Goal: Information Seeking & Learning: Learn about a topic

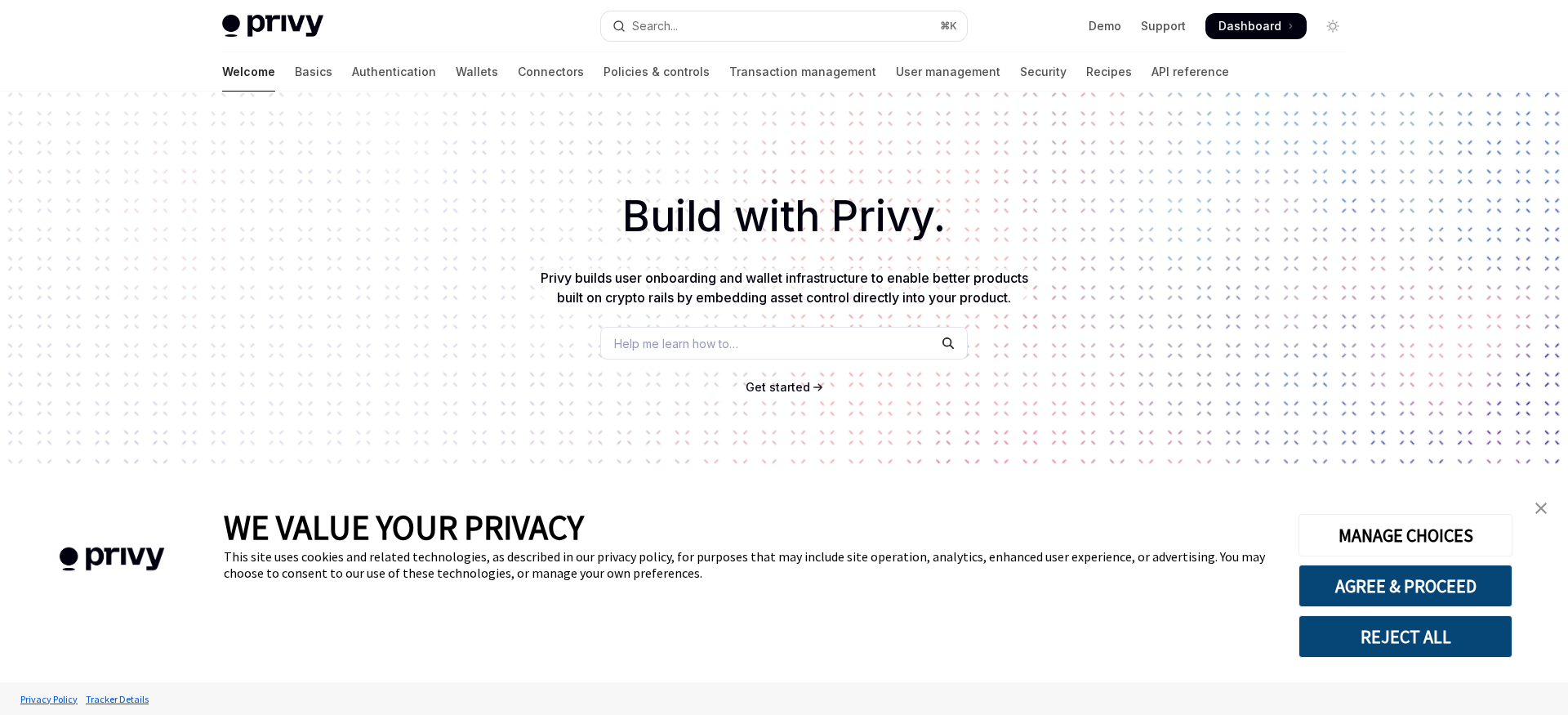
type textarea "*"
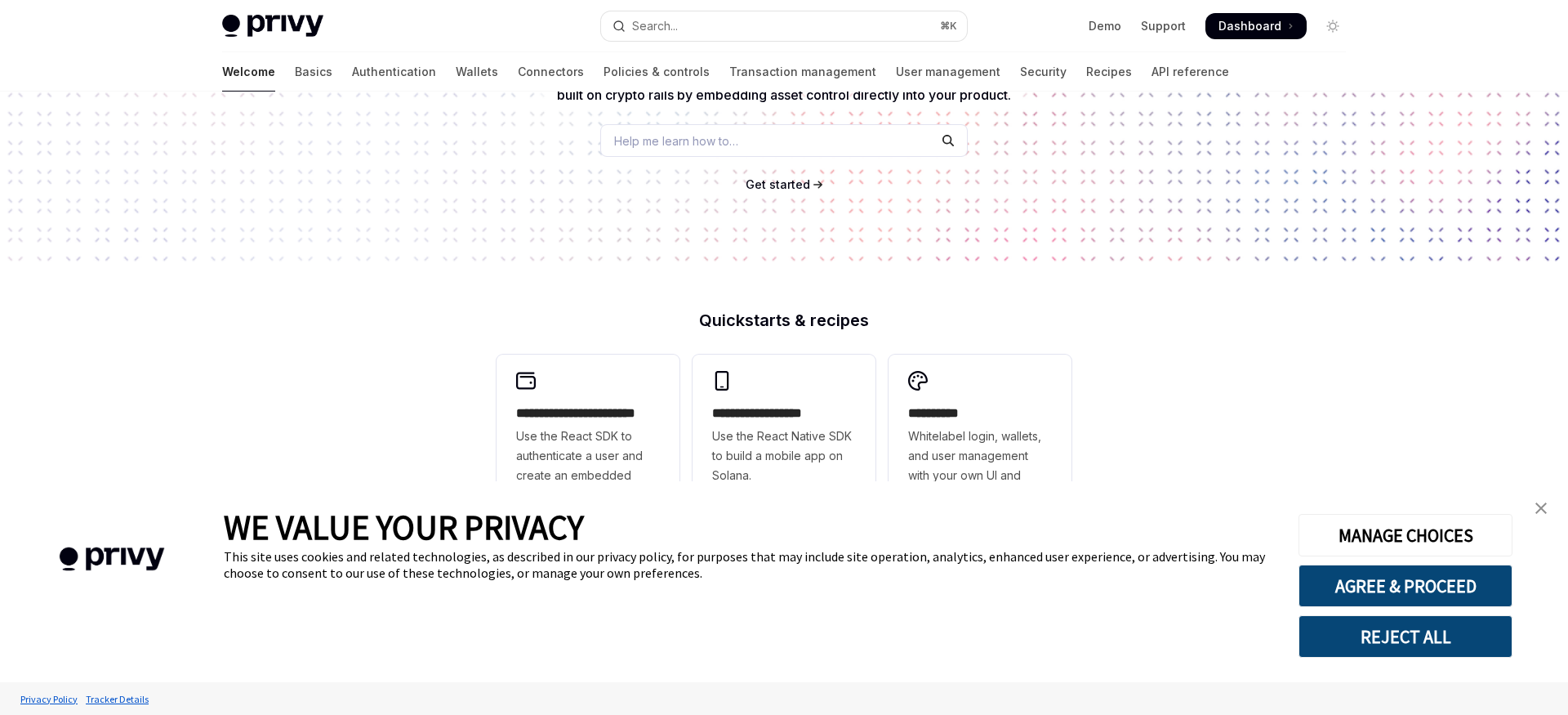
scroll to position [255, 0]
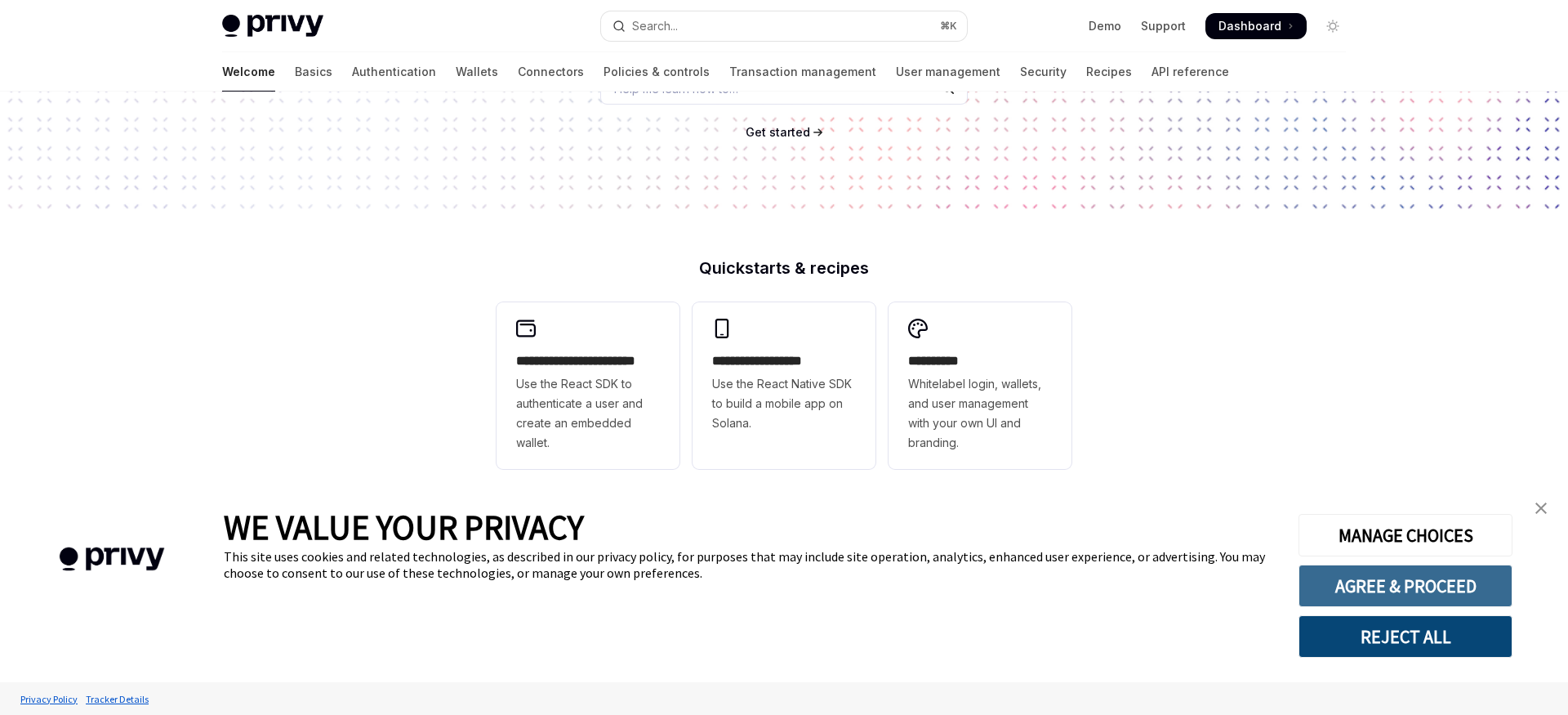
click at [1439, 595] on button "AGREE & PROCEED" at bounding box center [1406, 586] width 214 height 42
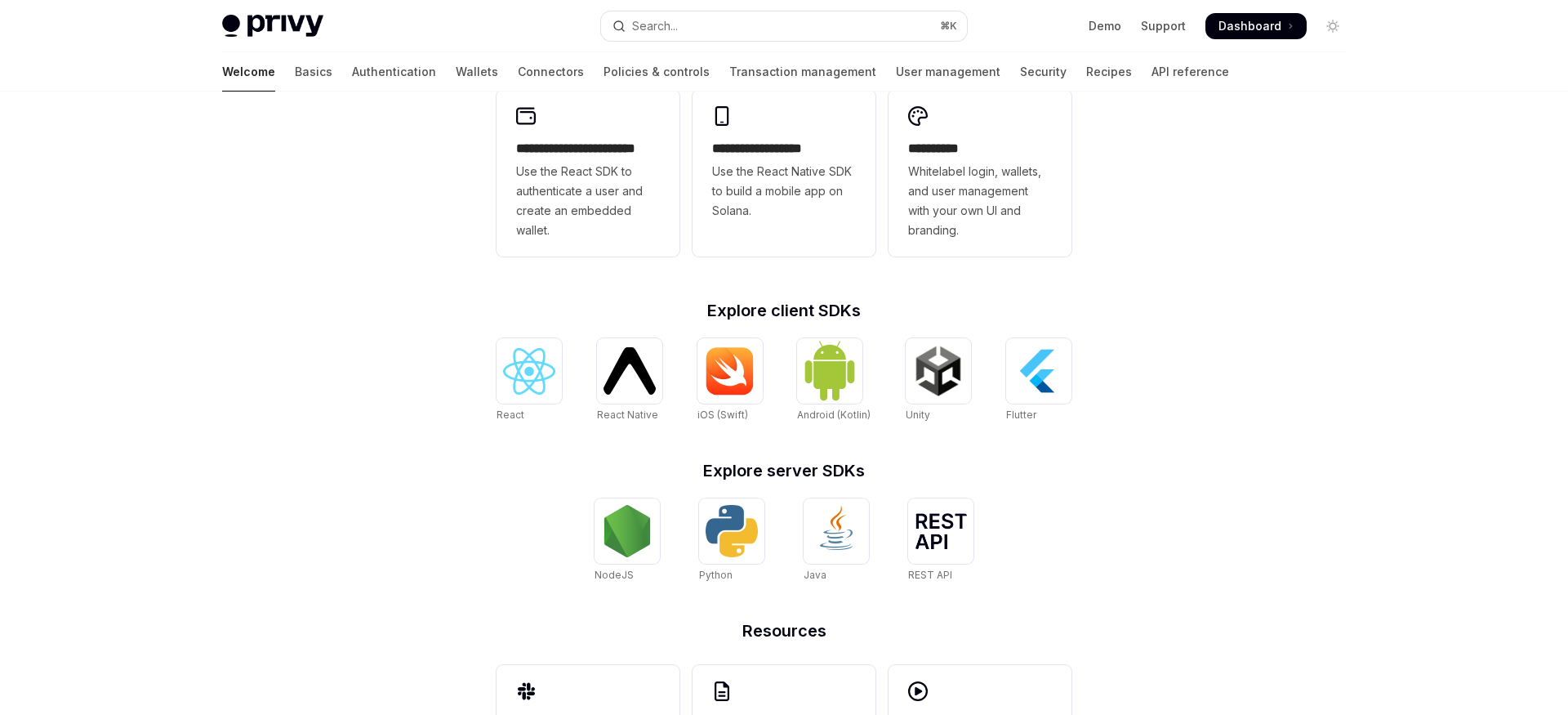
scroll to position [470, 0]
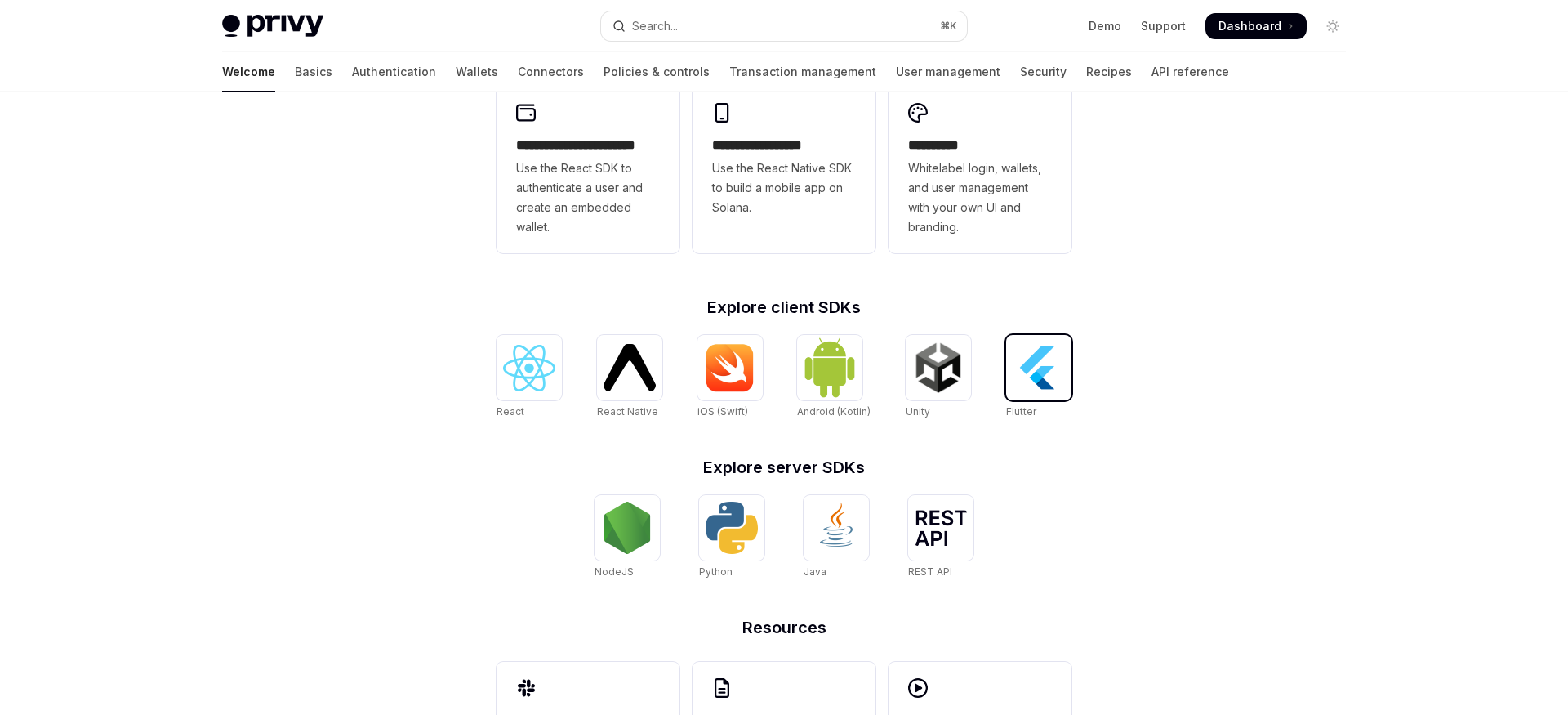
click at [1032, 379] on img at bounding box center [1039, 368] width 53 height 53
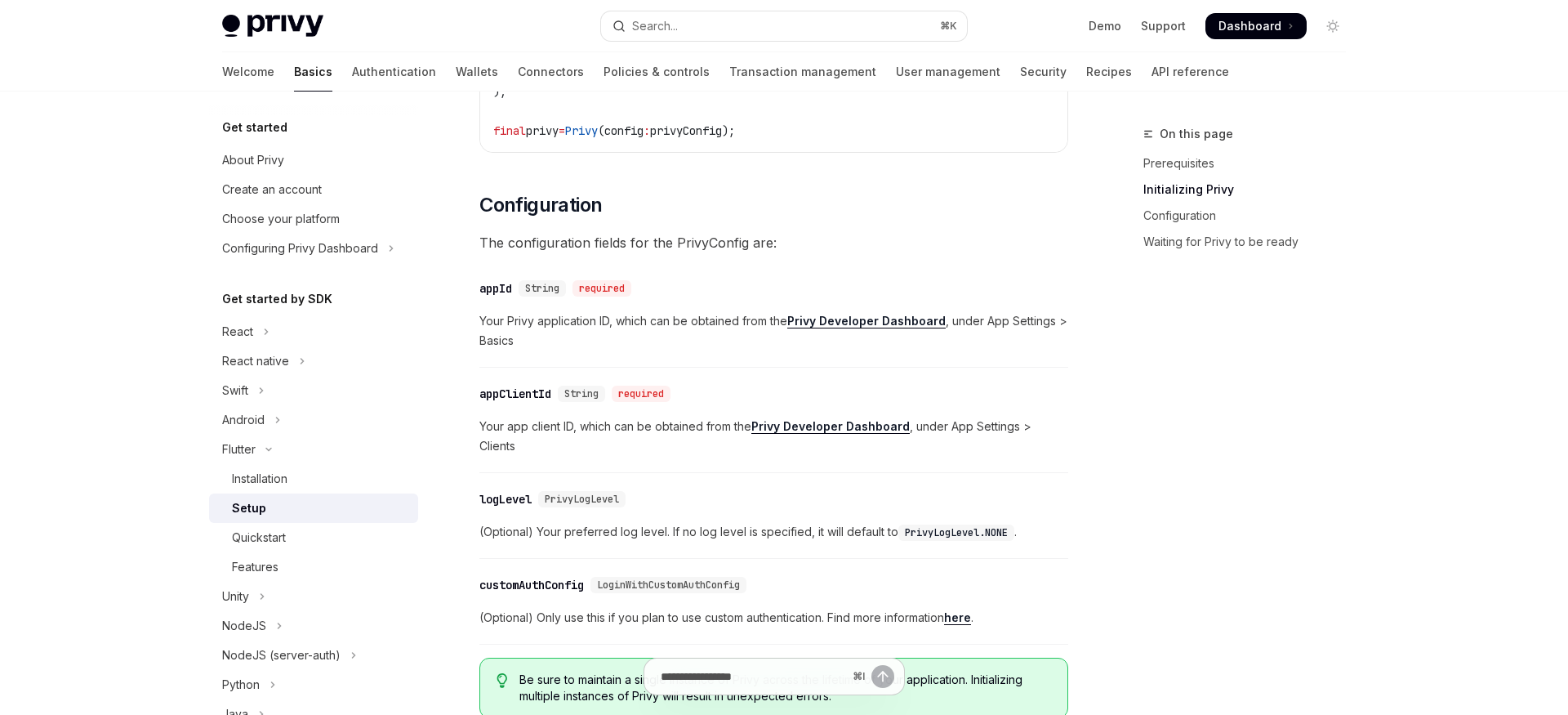
scroll to position [752, 0]
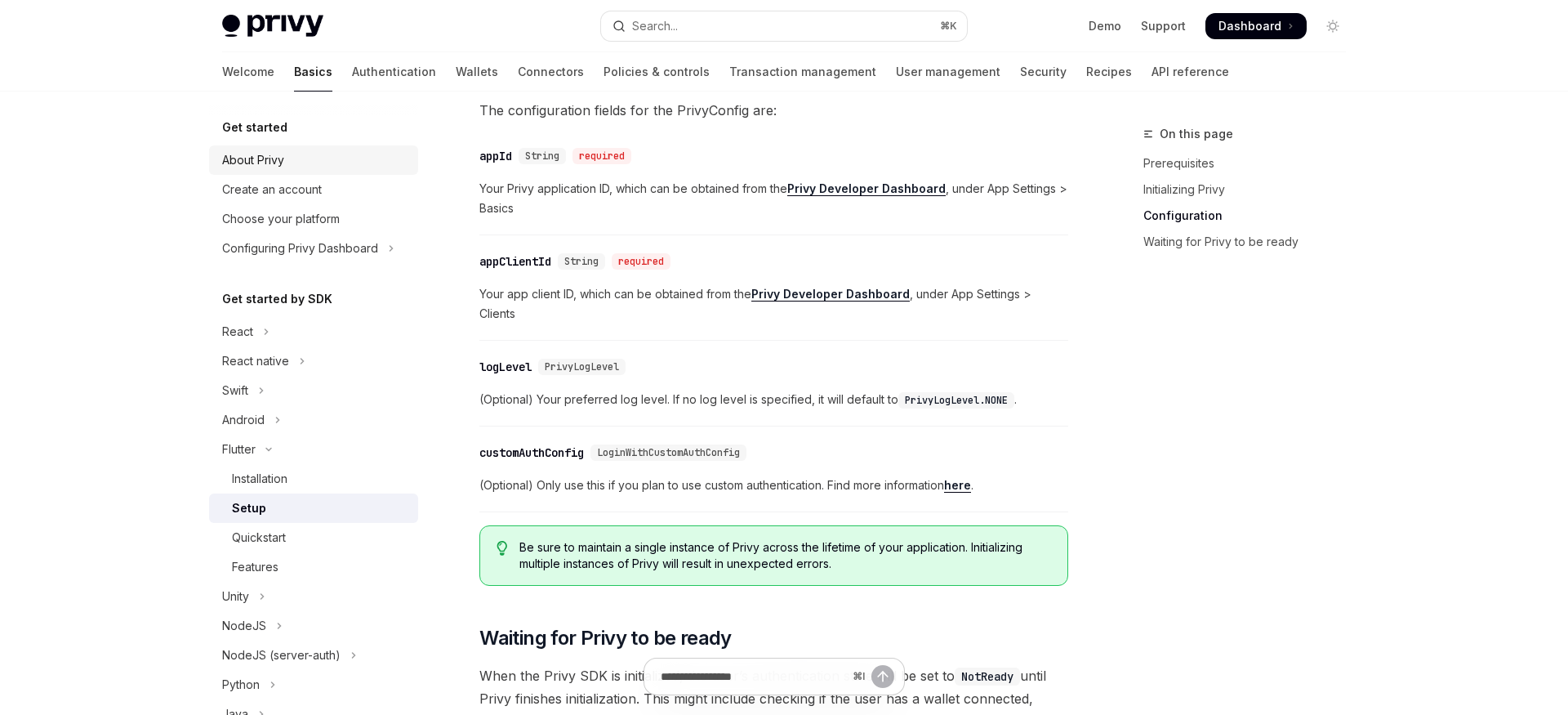
click at [254, 163] on div "About Privy" at bounding box center [252, 160] width 62 height 19
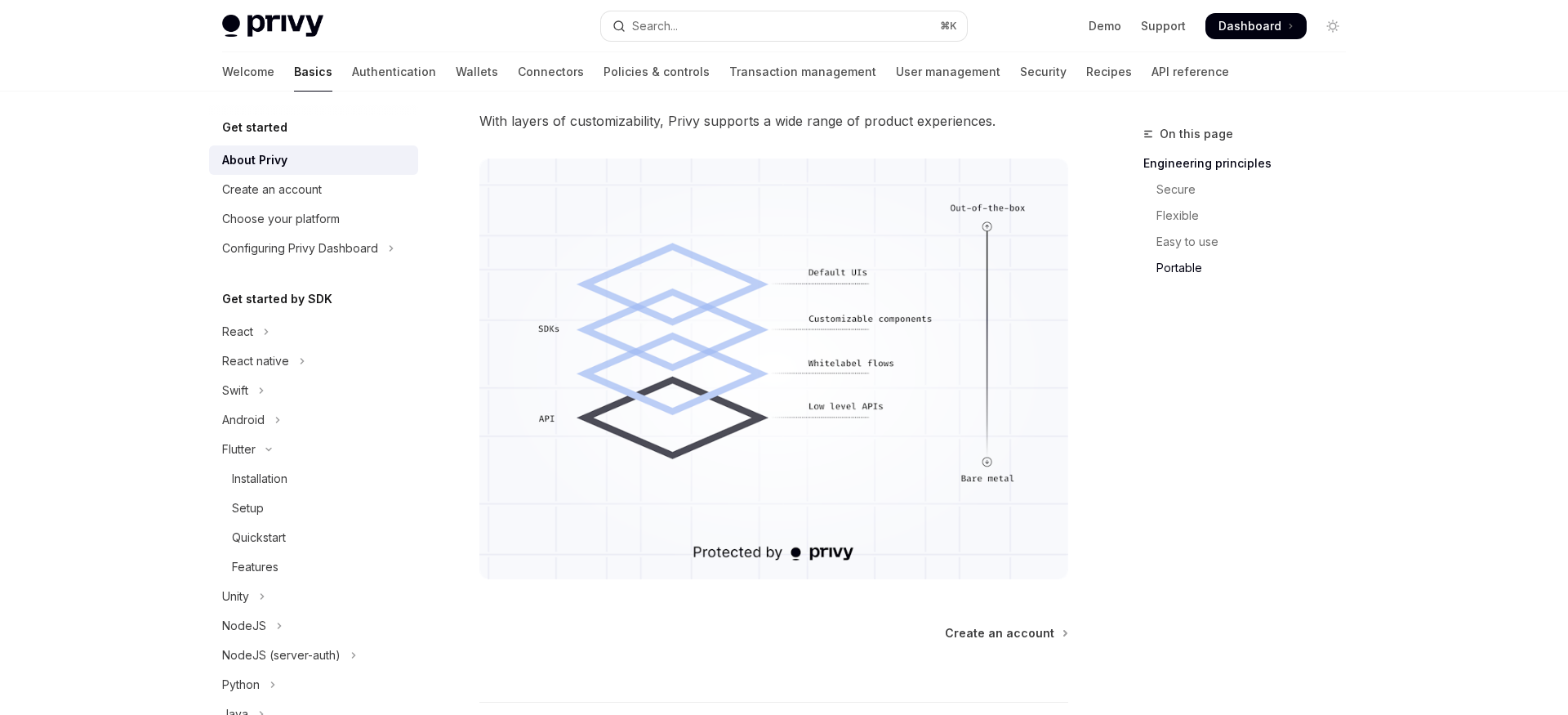
scroll to position [1443, 0]
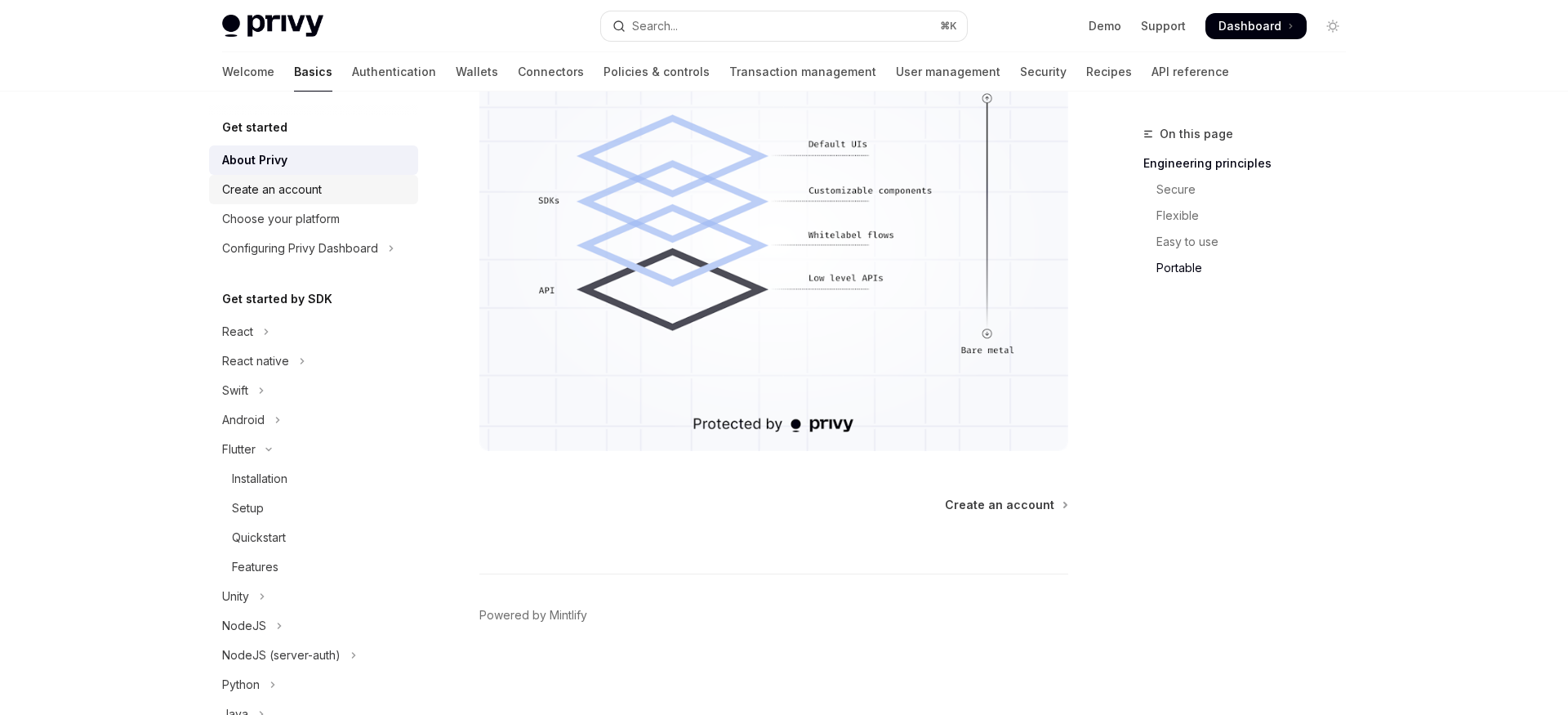
click at [291, 199] on div "Create an account" at bounding box center [272, 188] width 100 height 19
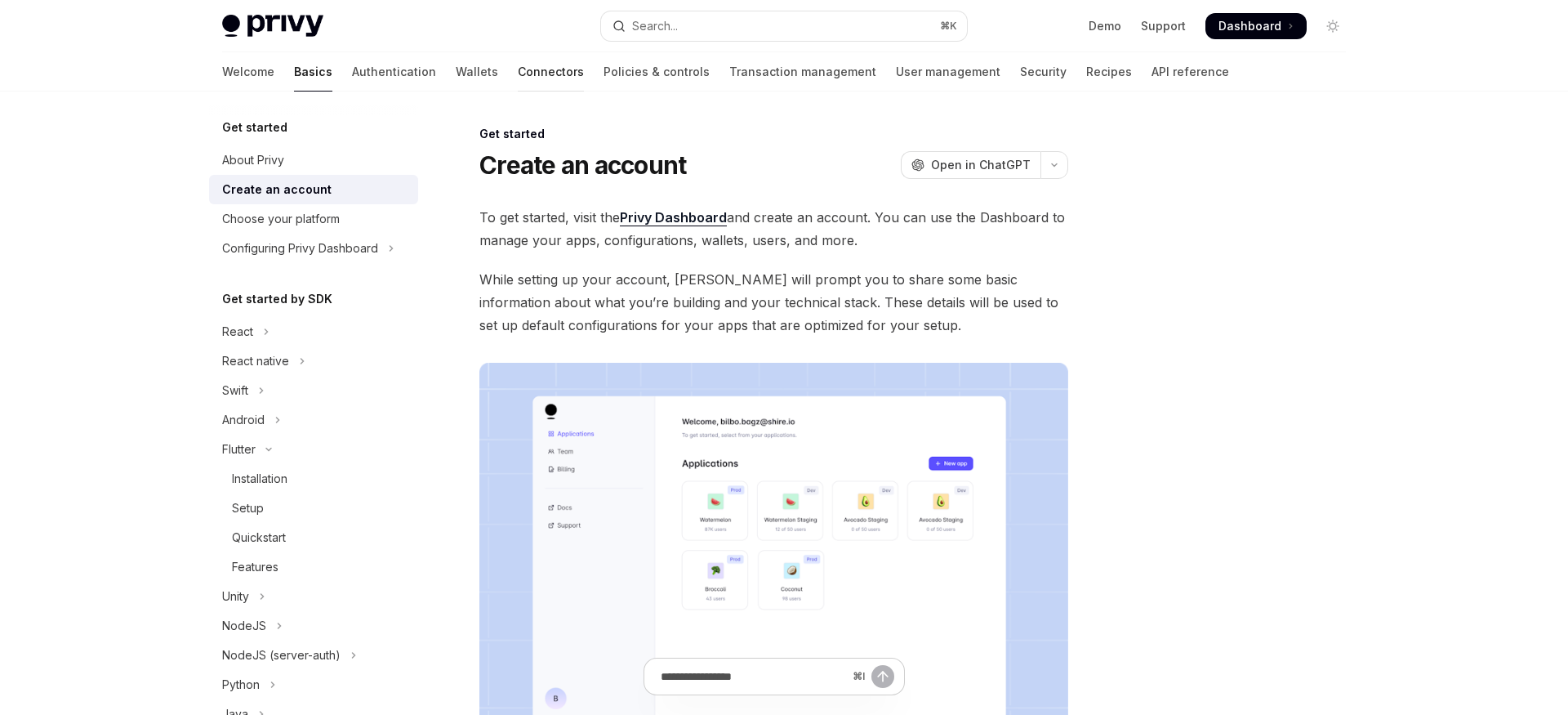
click at [517, 63] on link "Connectors" at bounding box center [551, 72] width 67 height 39
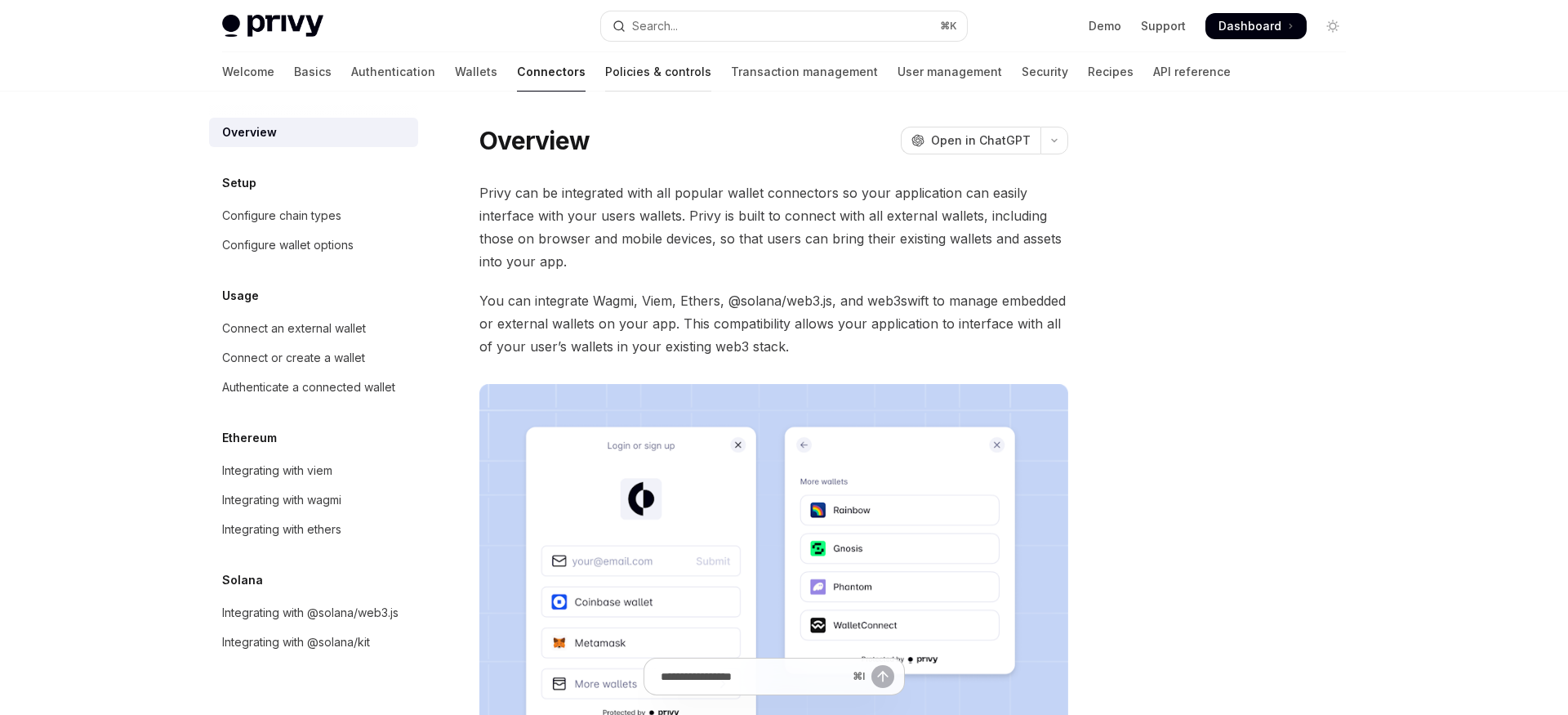
click at [605, 77] on link "Policies & controls" at bounding box center [658, 72] width 106 height 39
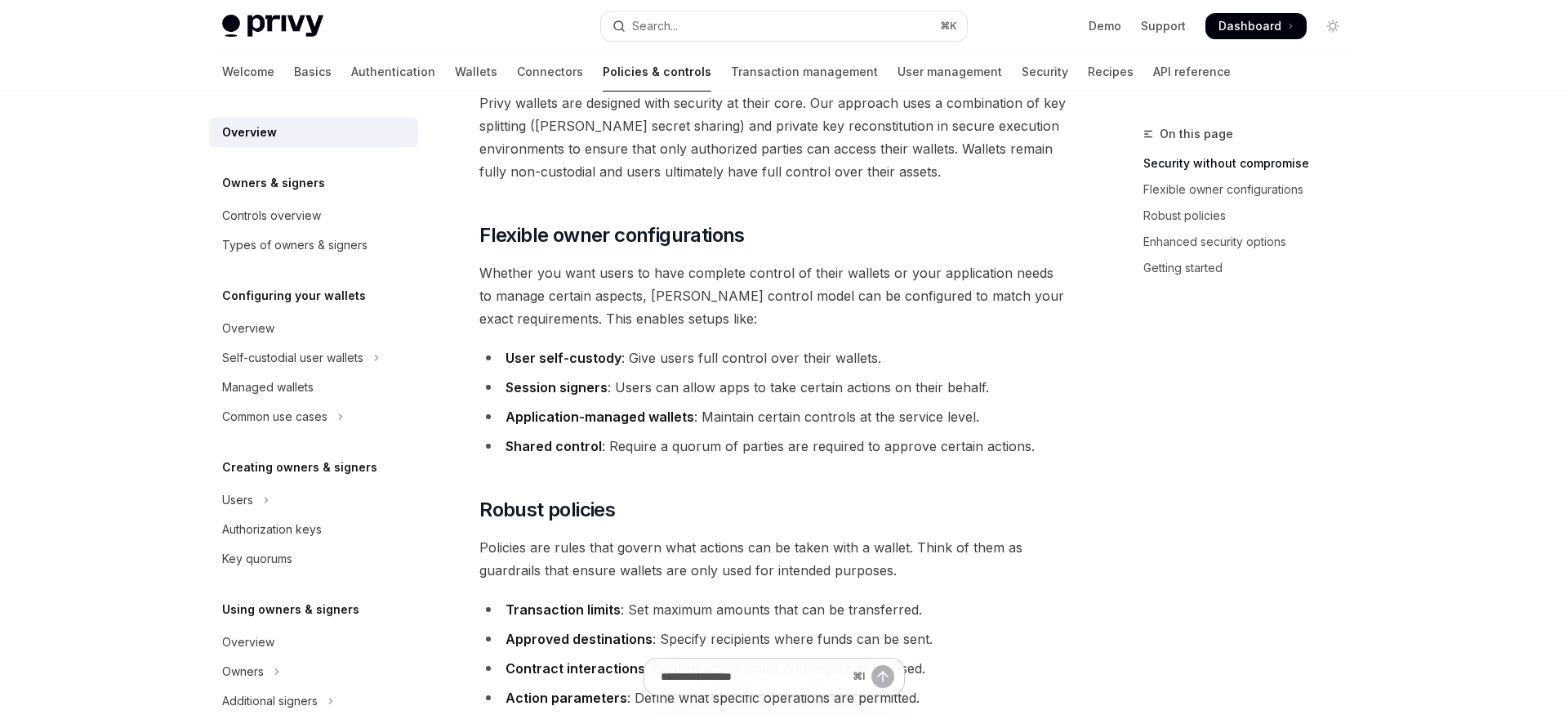
scroll to position [249, 0]
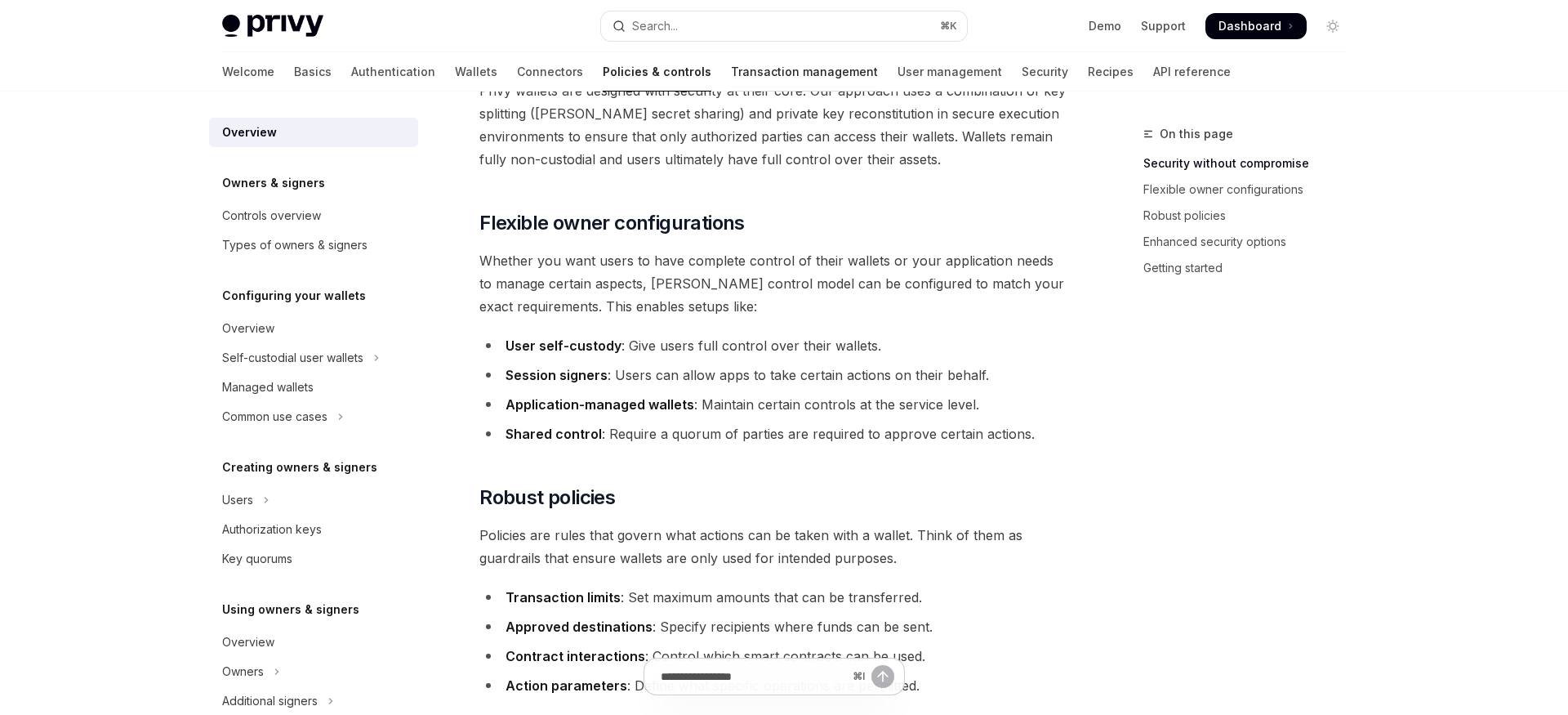
click at [731, 76] on link "Transaction management" at bounding box center [804, 72] width 147 height 39
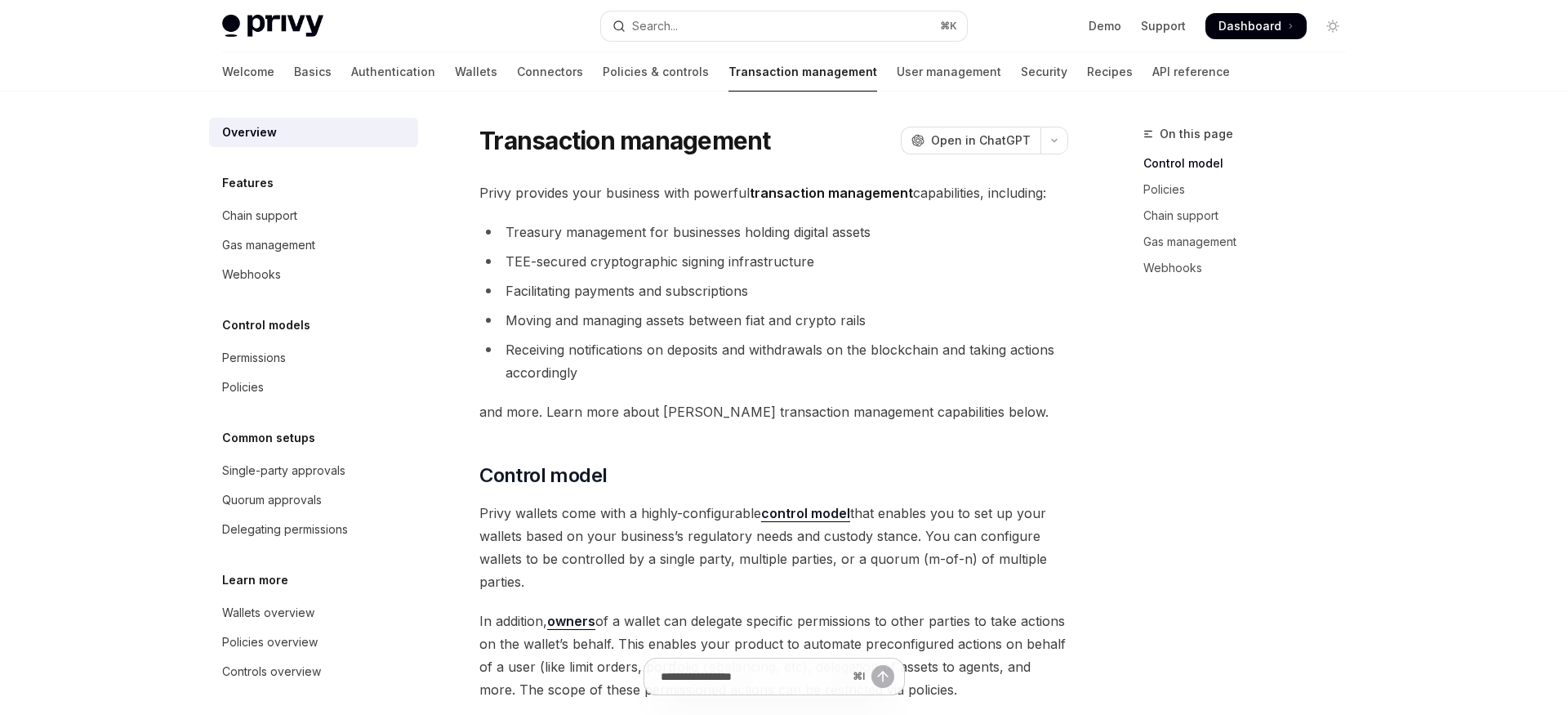
scroll to position [5, 0]
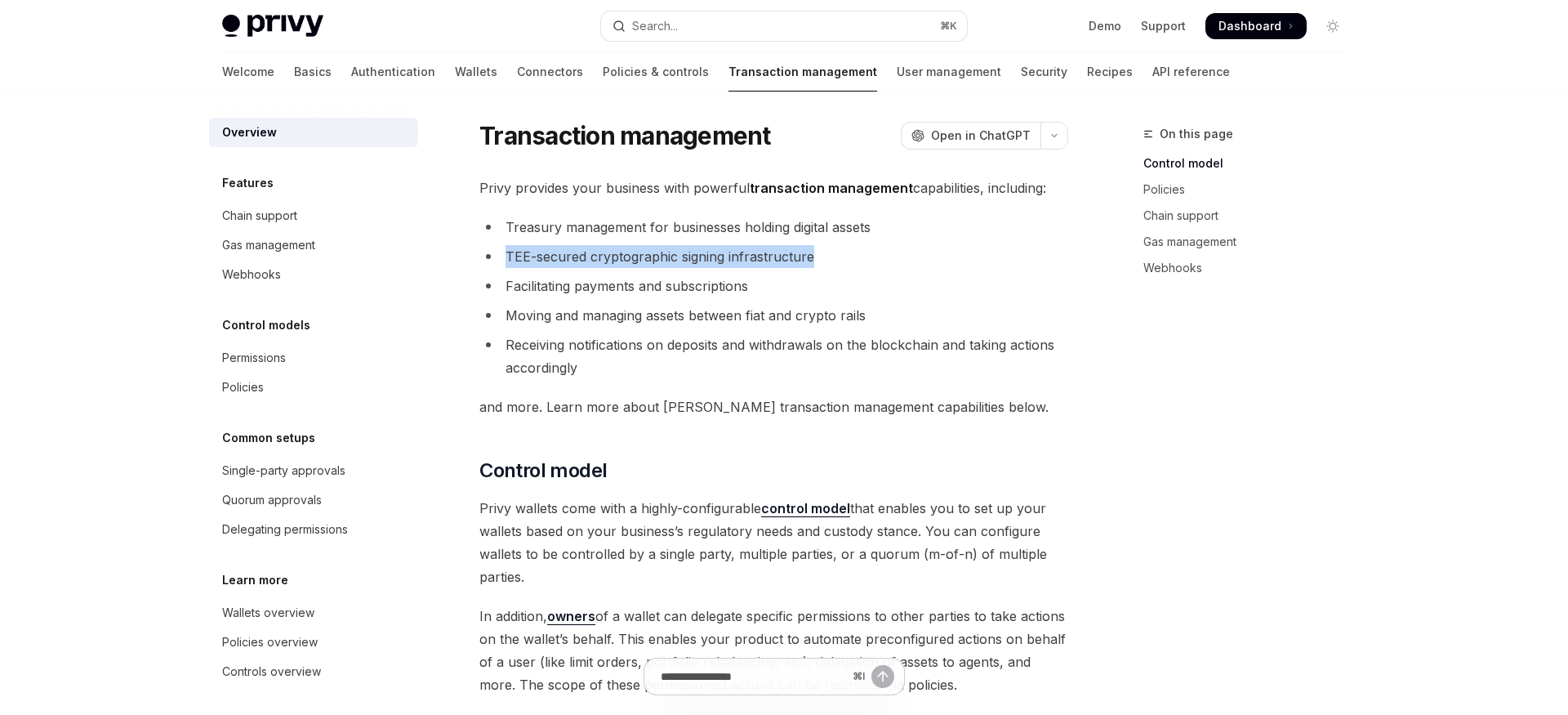
drag, startPoint x: 504, startPoint y: 254, endPoint x: 818, endPoint y: 257, distance: 314.0
click at [818, 257] on li "TEE-secured cryptographic signing infrastructure" at bounding box center [773, 256] width 589 height 23
click at [873, 263] on li "TEE-secured cryptographic signing infrastructure" at bounding box center [773, 256] width 589 height 23
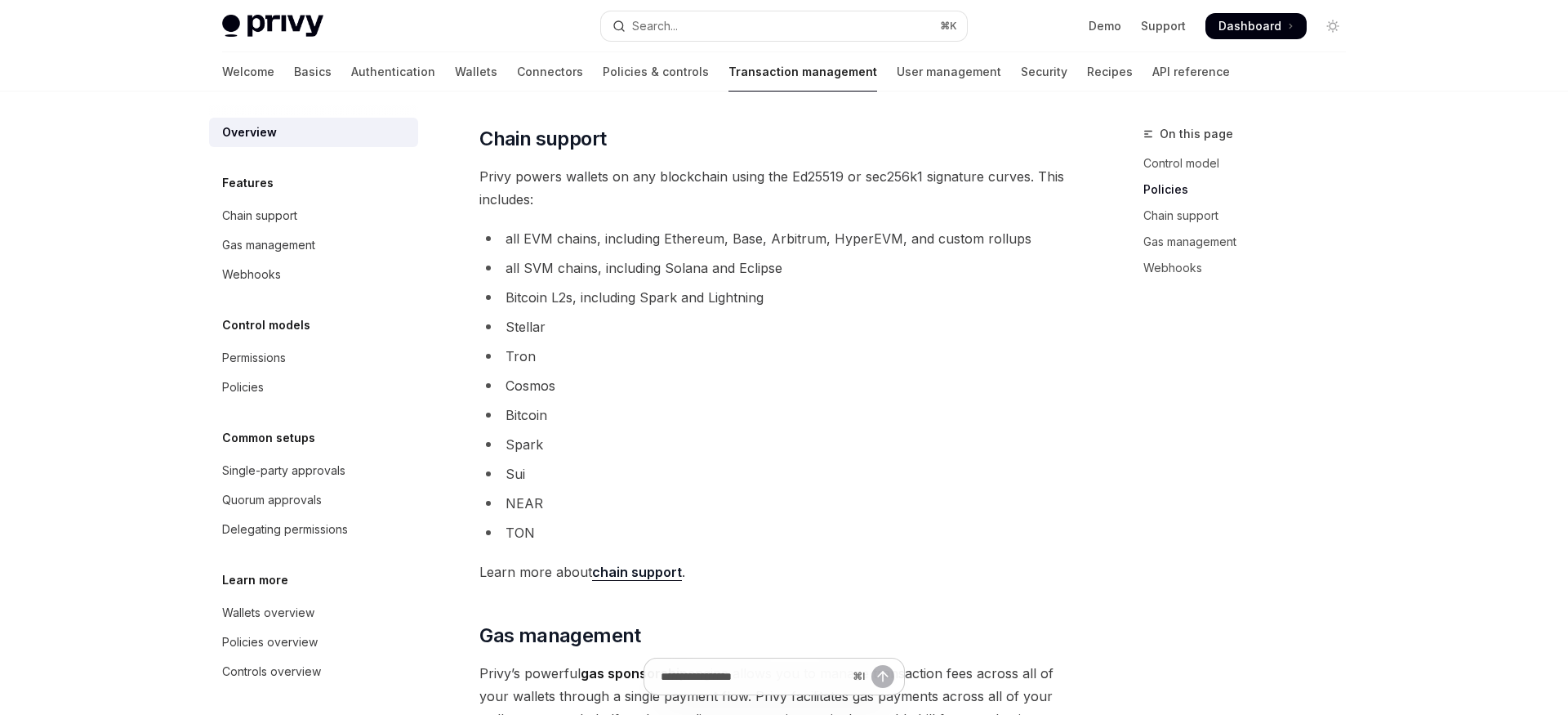
scroll to position [876, 0]
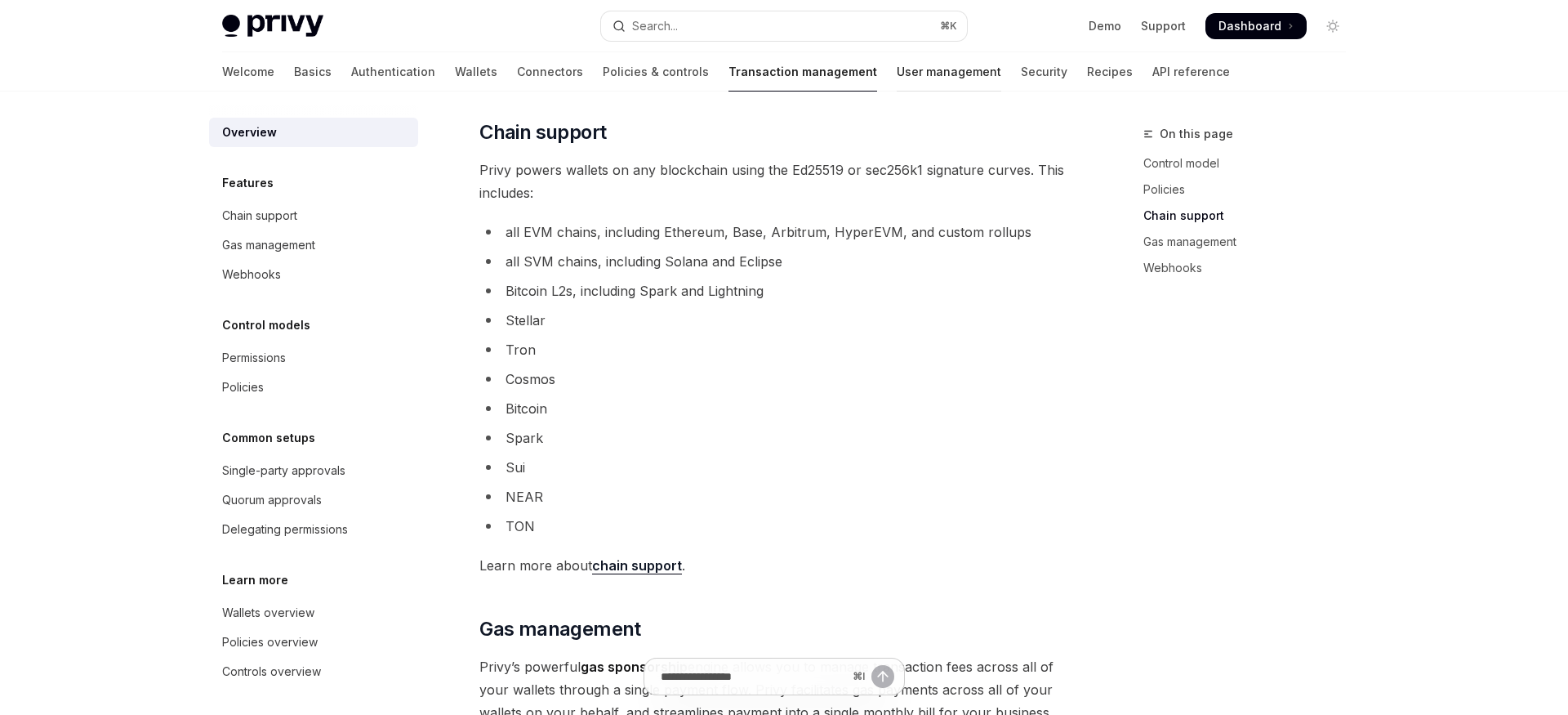
click at [897, 71] on link "User management" at bounding box center [949, 72] width 104 height 39
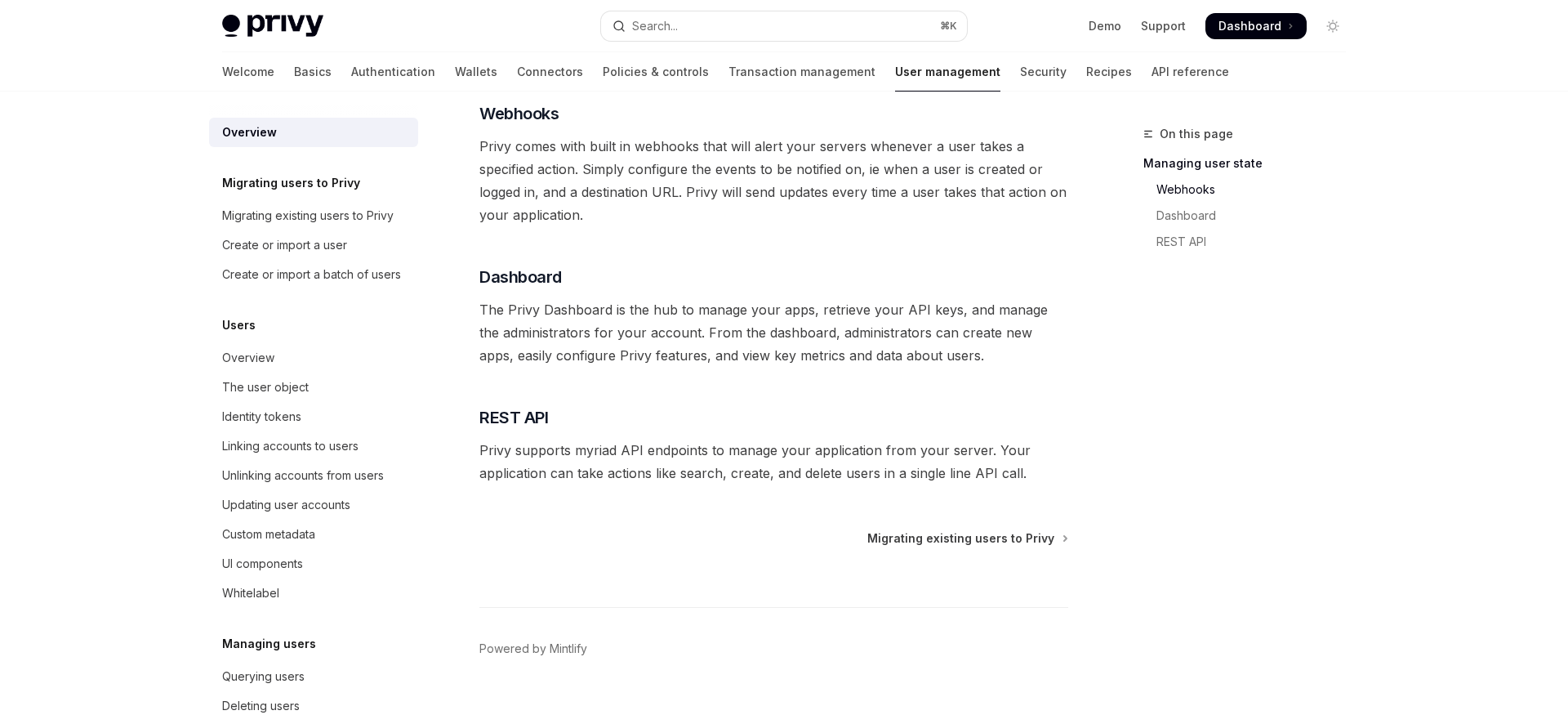
scroll to position [302, 0]
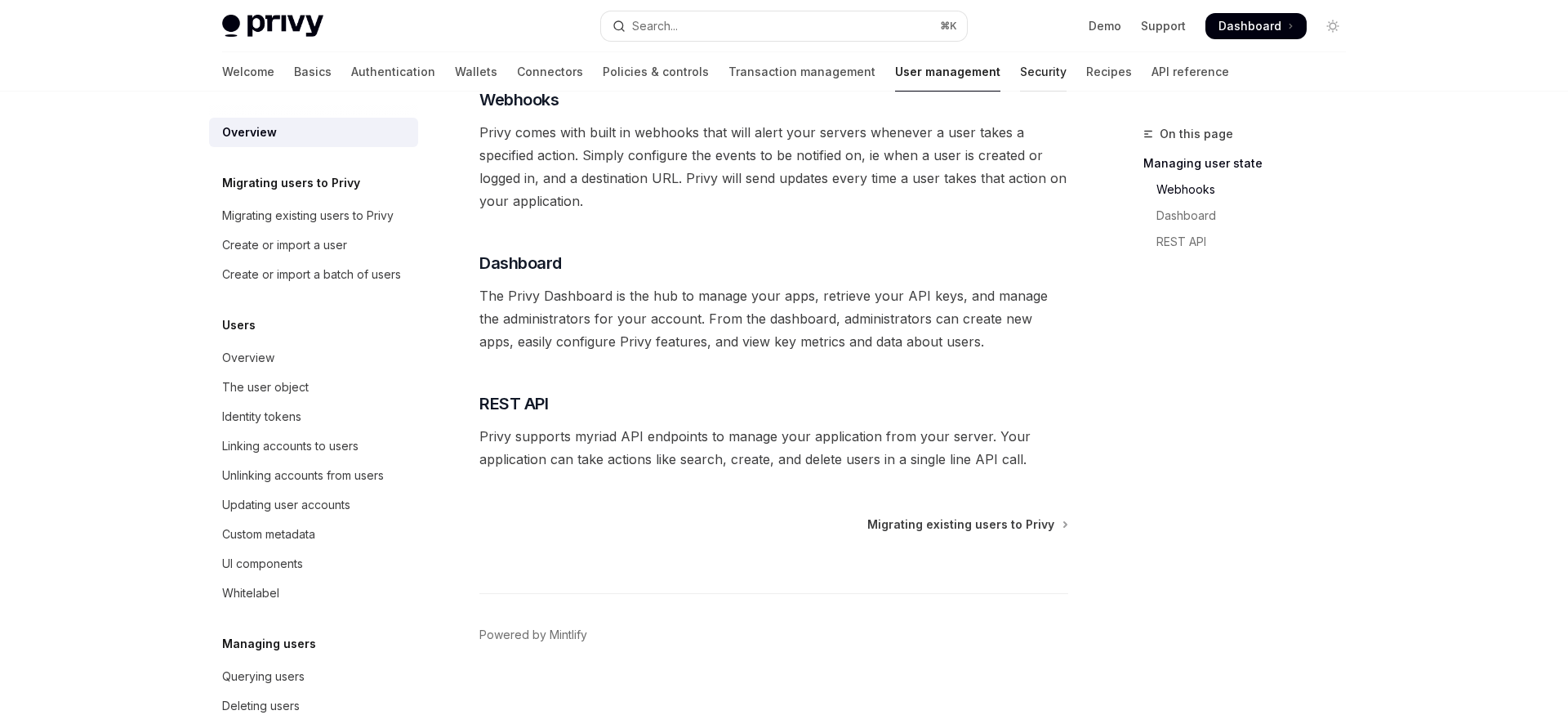
click at [1020, 76] on link "Security" at bounding box center [1043, 72] width 46 height 39
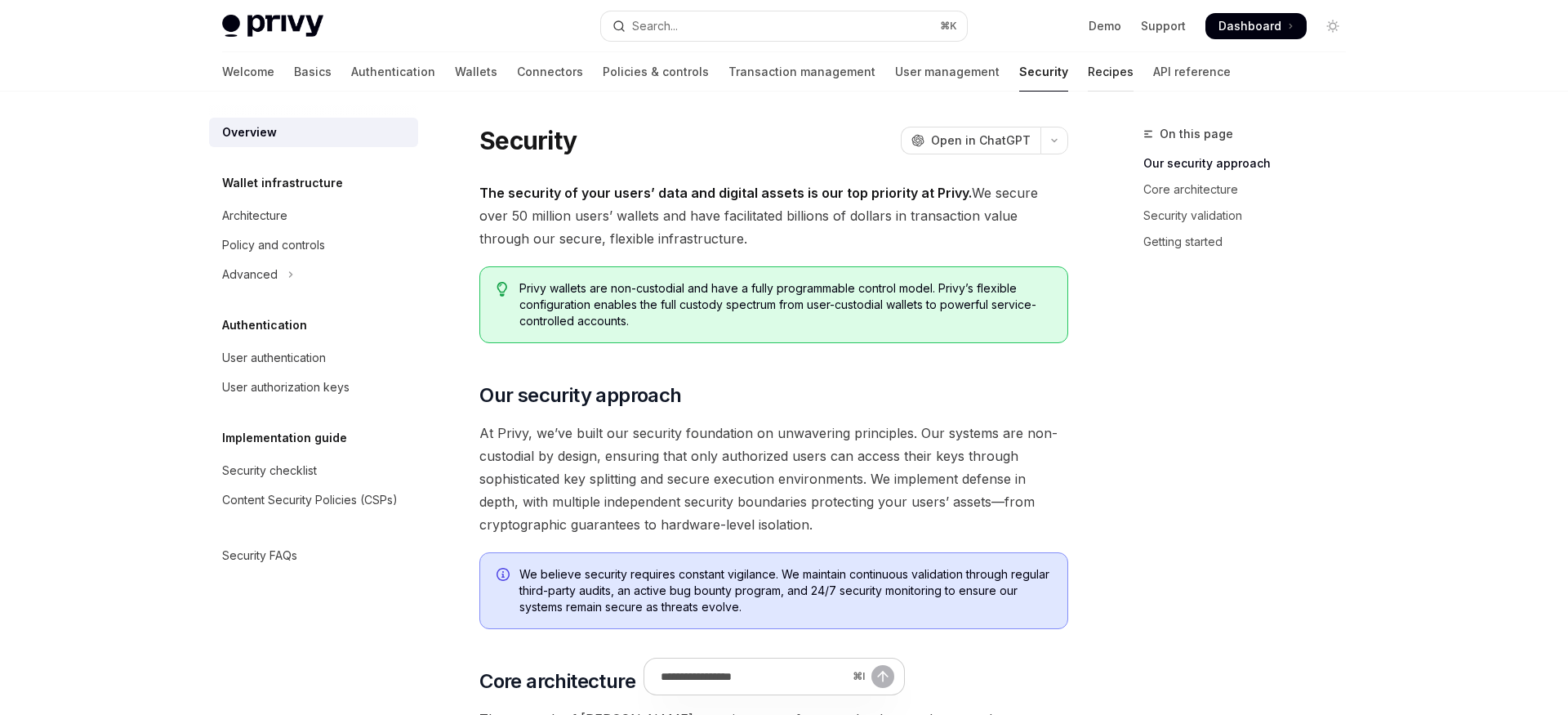
click at [1088, 74] on link "Recipes" at bounding box center [1112, 72] width 46 height 39
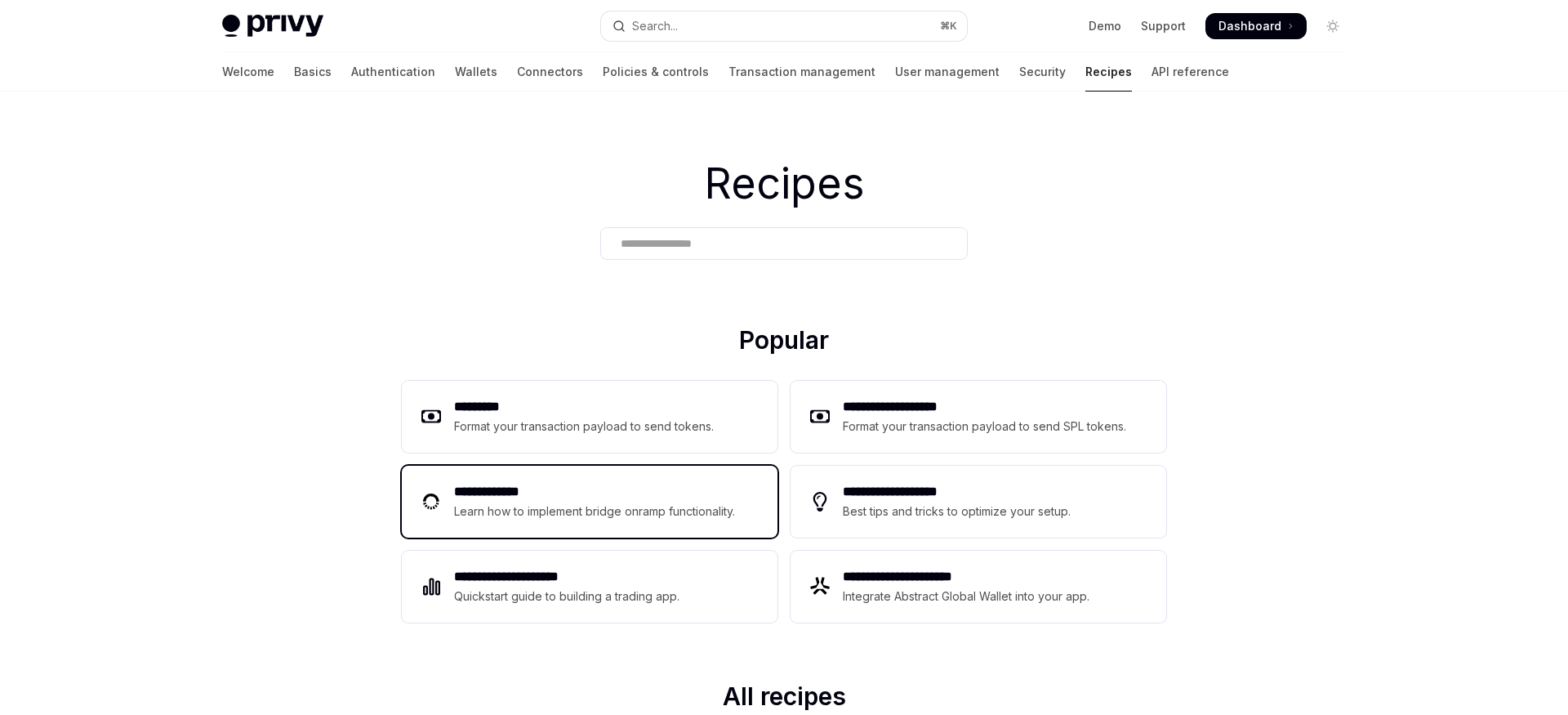
click at [607, 496] on h2 "**********" at bounding box center [597, 491] width 286 height 19
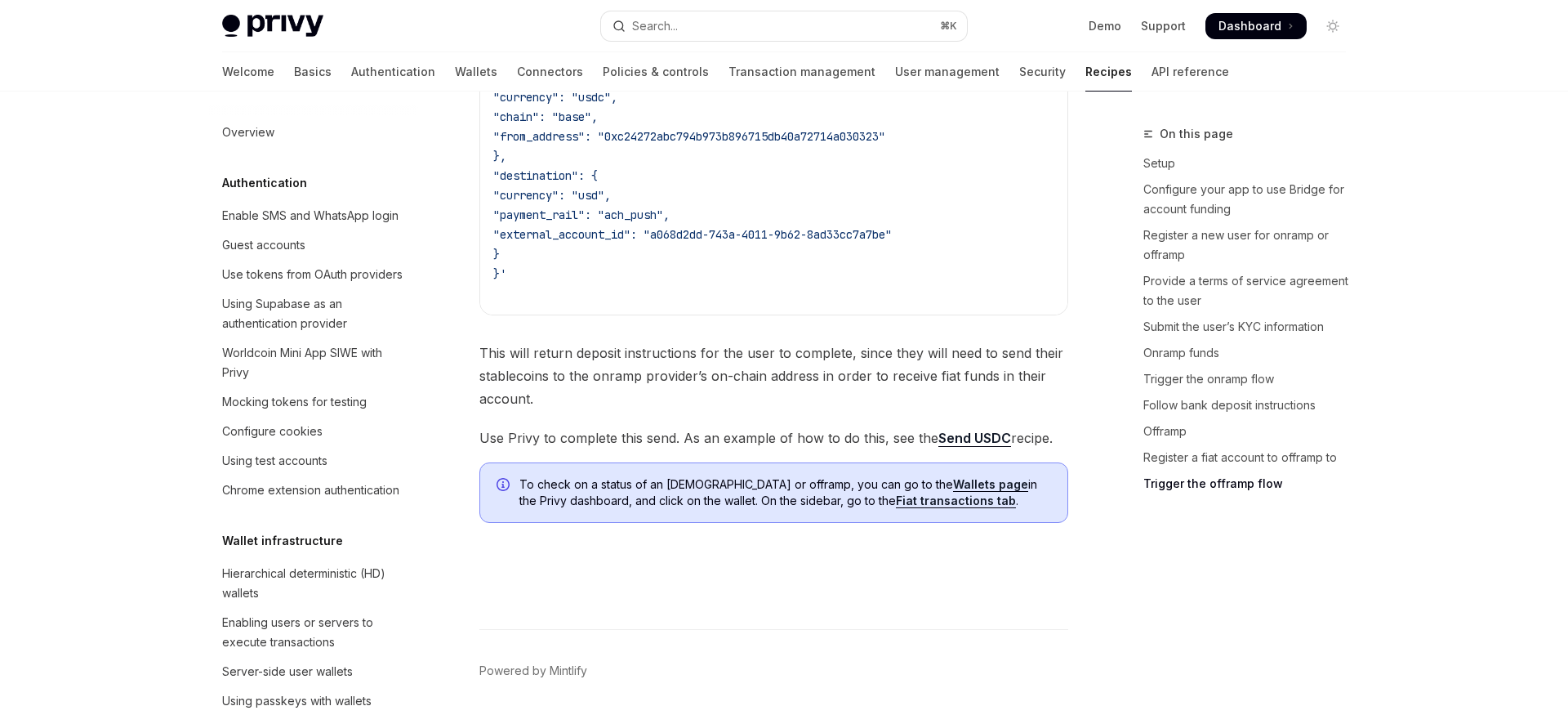
scroll to position [5659, 0]
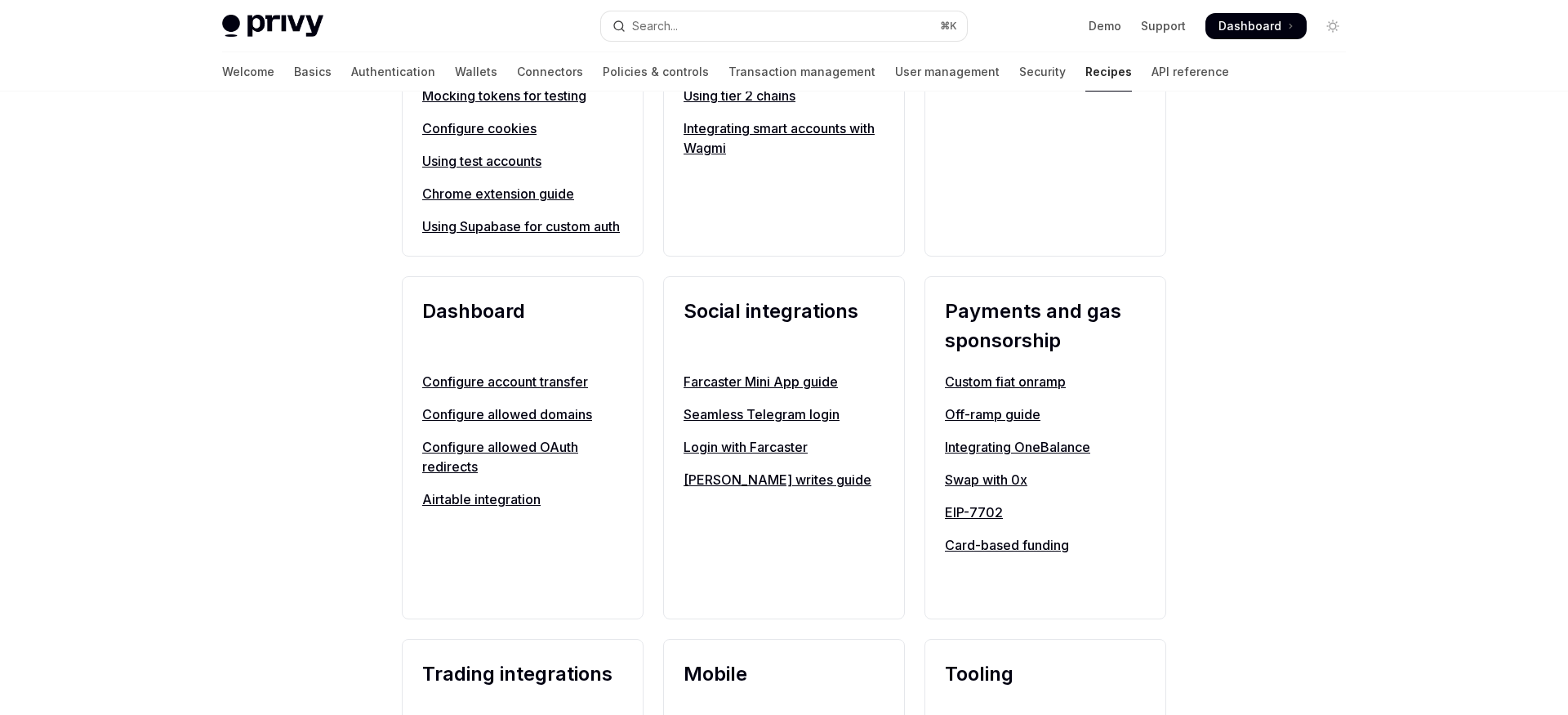
scroll to position [898, 0]
click at [1003, 552] on link "Card-based funding" at bounding box center [1045, 542] width 201 height 19
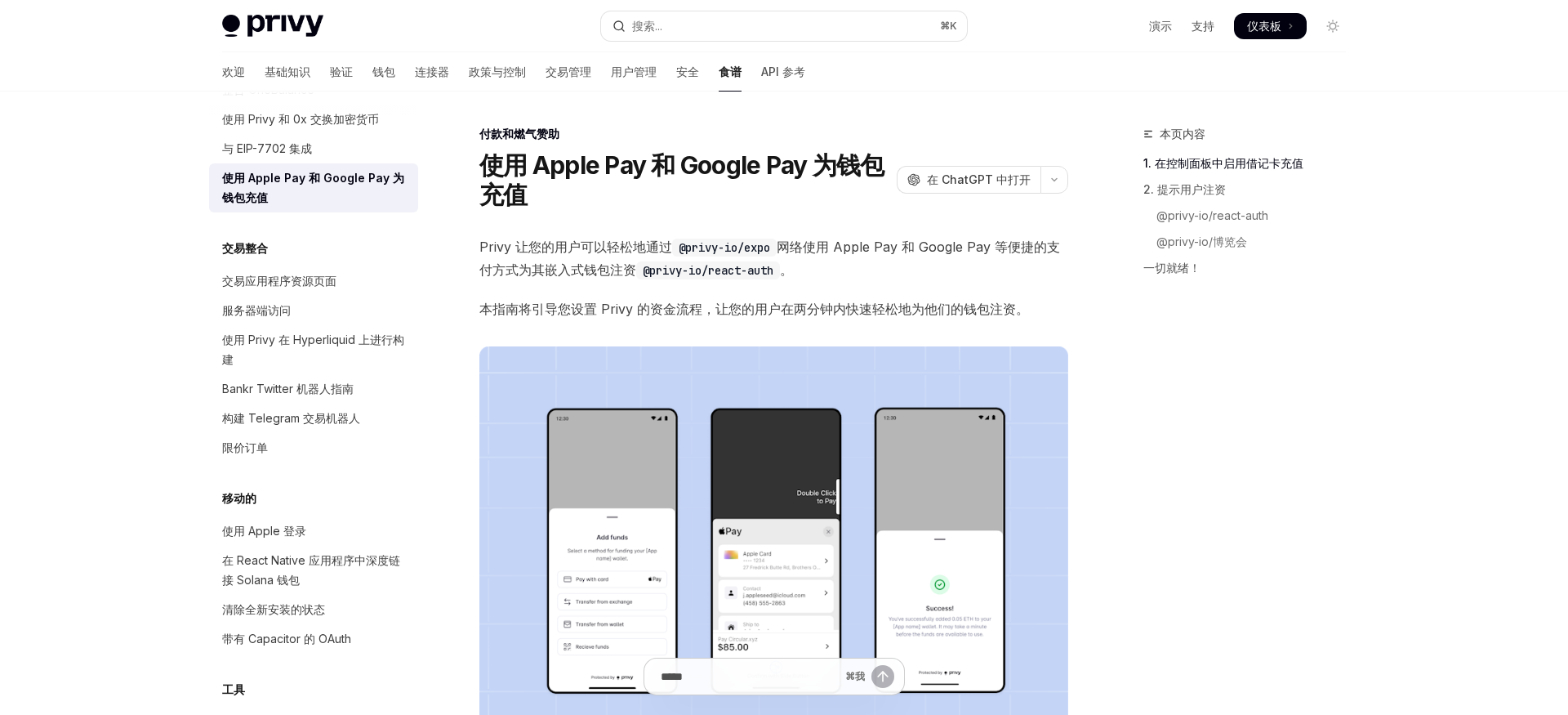
scroll to position [1159, 0]
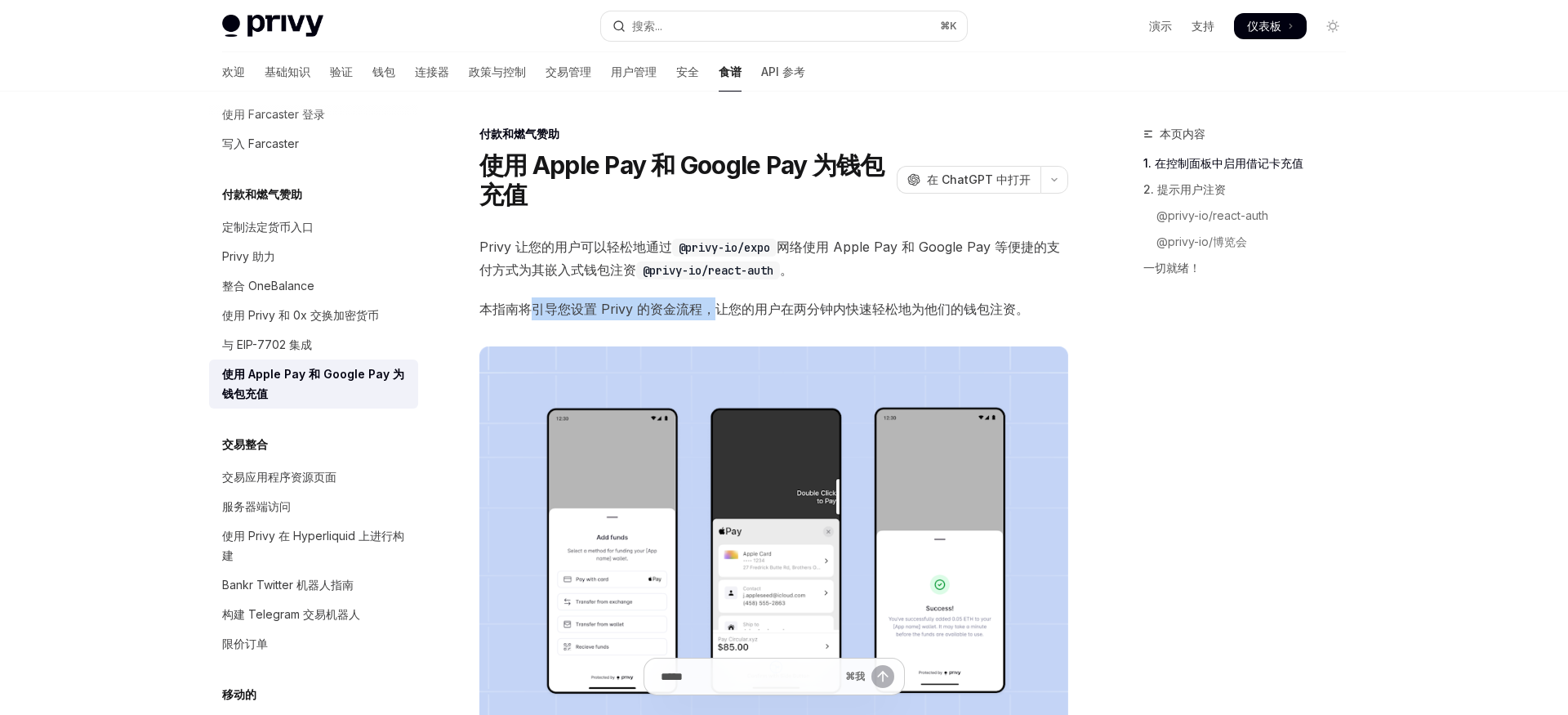
drag, startPoint x: 535, startPoint y: 309, endPoint x: 715, endPoint y: 313, distance: 180.0
click at [715, 313] on font "本指南将引导您设置 Privy 的资金流程，让您的用户在两分钟内快速轻松地为他们的钱包注资。" at bounding box center [754, 309] width 550 height 17
click at [795, 316] on font "本指南将引导您设置 Privy 的资金流程，让您的用户在两分钟内快速轻松地为他们的钱包注资。" at bounding box center [754, 309] width 550 height 17
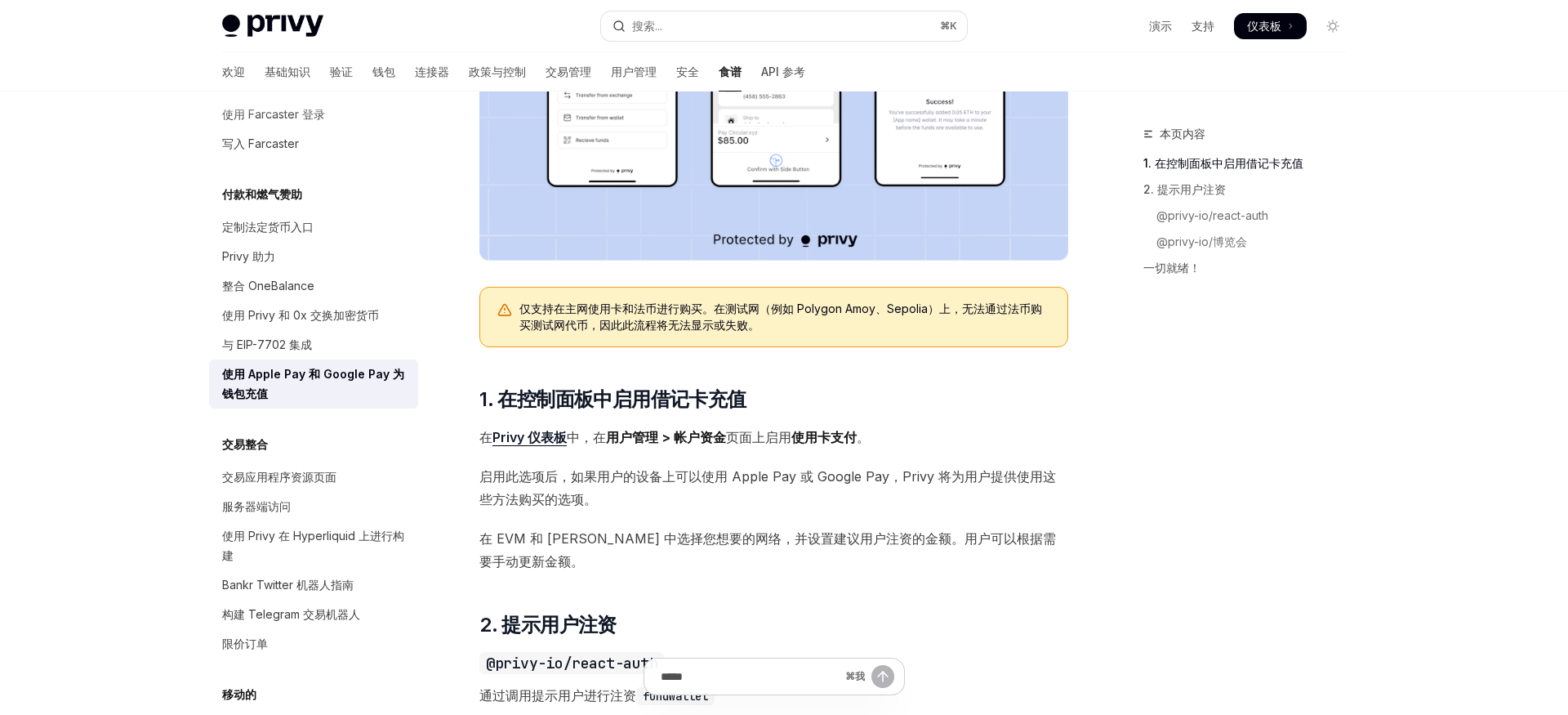
scroll to position [487, 0]
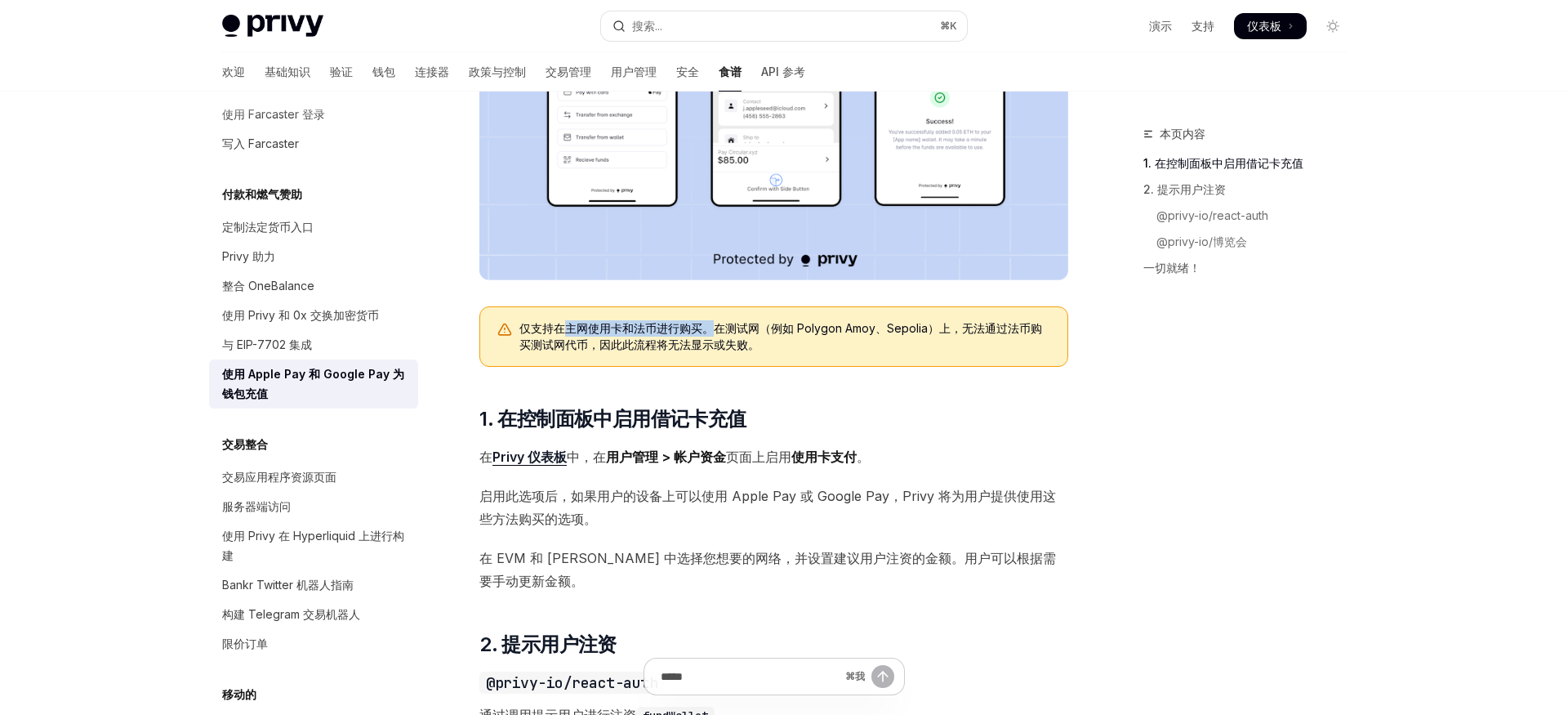
drag, startPoint x: 560, startPoint y: 328, endPoint x: 710, endPoint y: 332, distance: 150.1
click at [710, 332] on font "仅支持在主网使用卡和法币进行购买。在测试网（例如 Polygon Amoy、Sepolia）上，无法通过法币购买测试网代币，因此此流程将无法显示或失败。" at bounding box center [781, 335] width 523 height 30
click at [749, 337] on font "仅支持在主网使用卡和法币进行购买。在测试网（例如 Polygon Amoy、Sepolia）上，无法通过法币购买测试网代币，因此此流程将无法显示或失败。" at bounding box center [781, 335] width 523 height 30
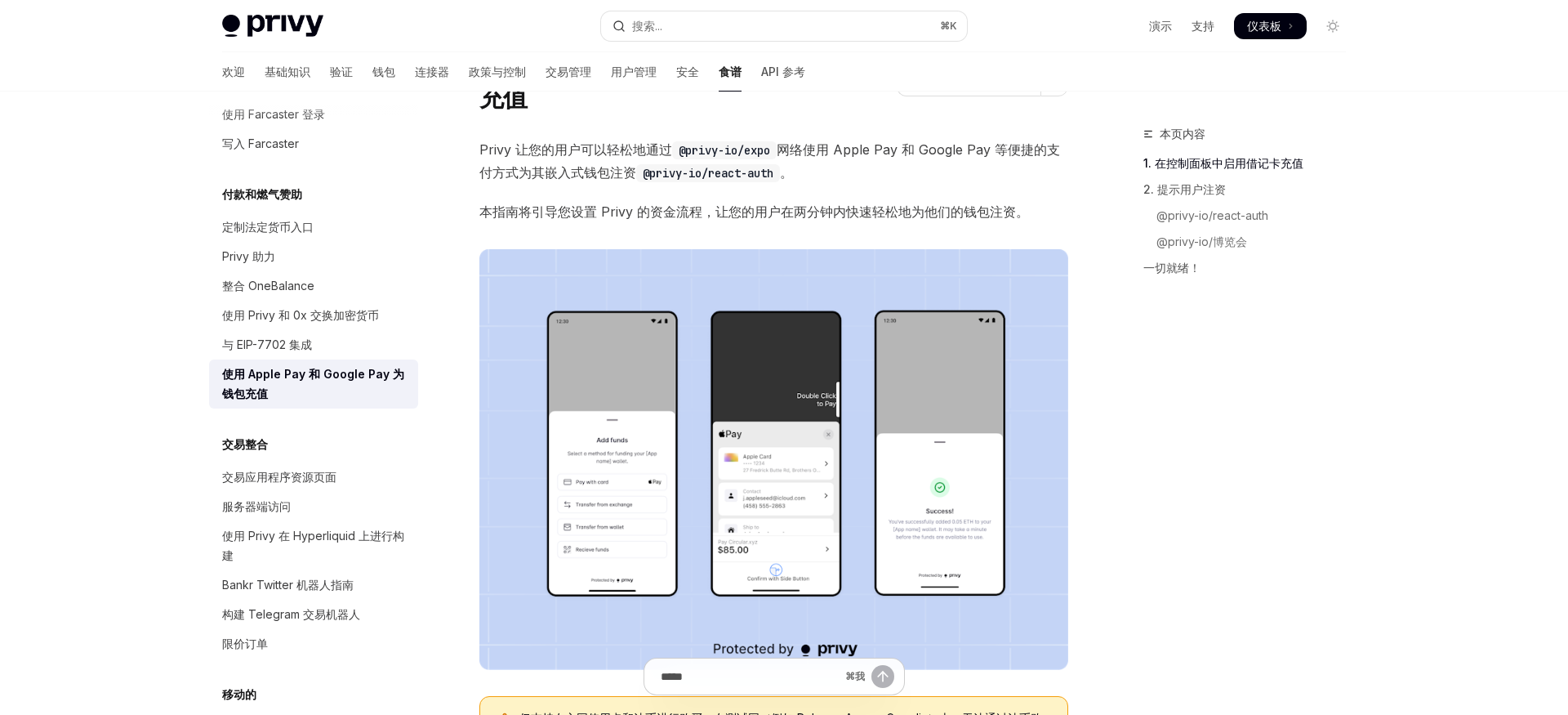
scroll to position [0, 0]
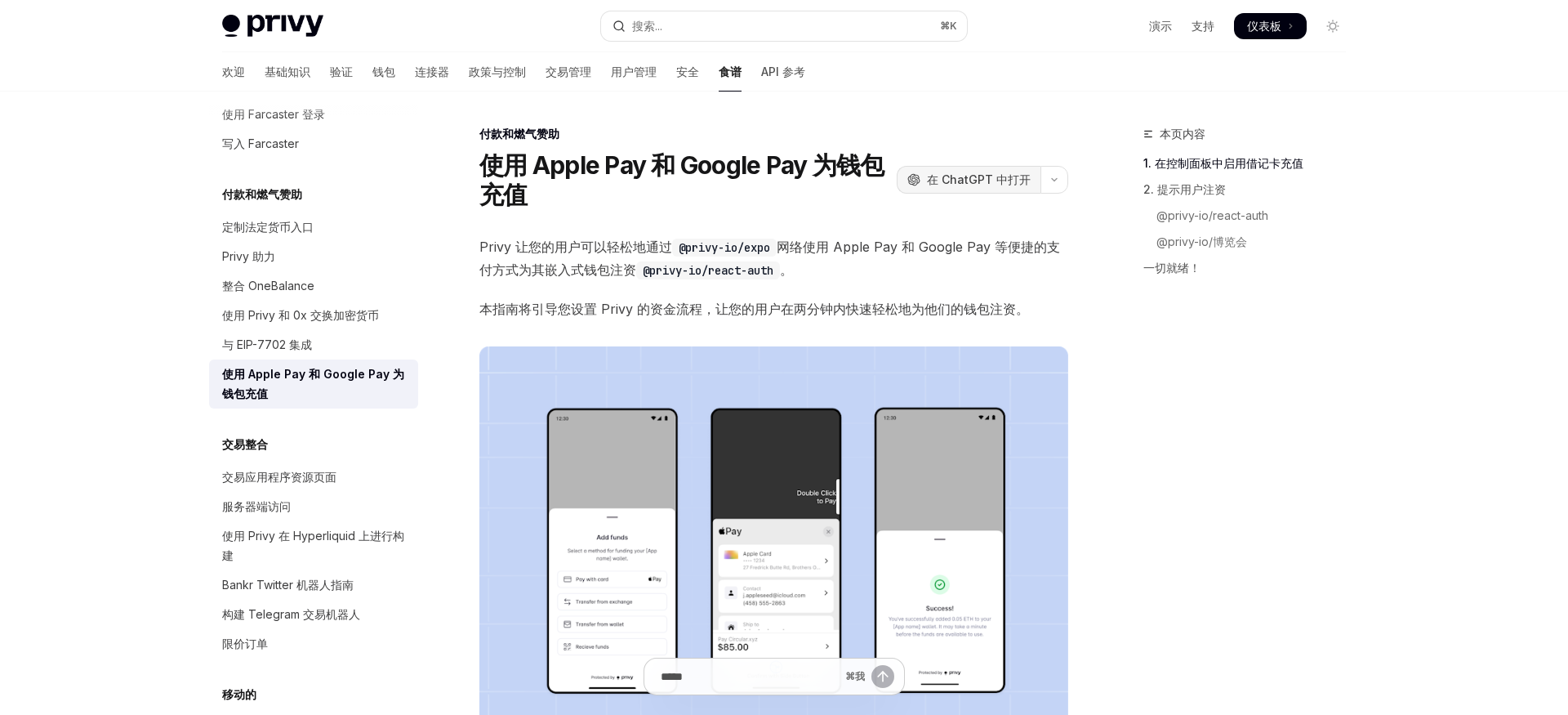
click at [963, 182] on font "在 ChatGPT 中打开" at bounding box center [978, 179] width 103 height 14
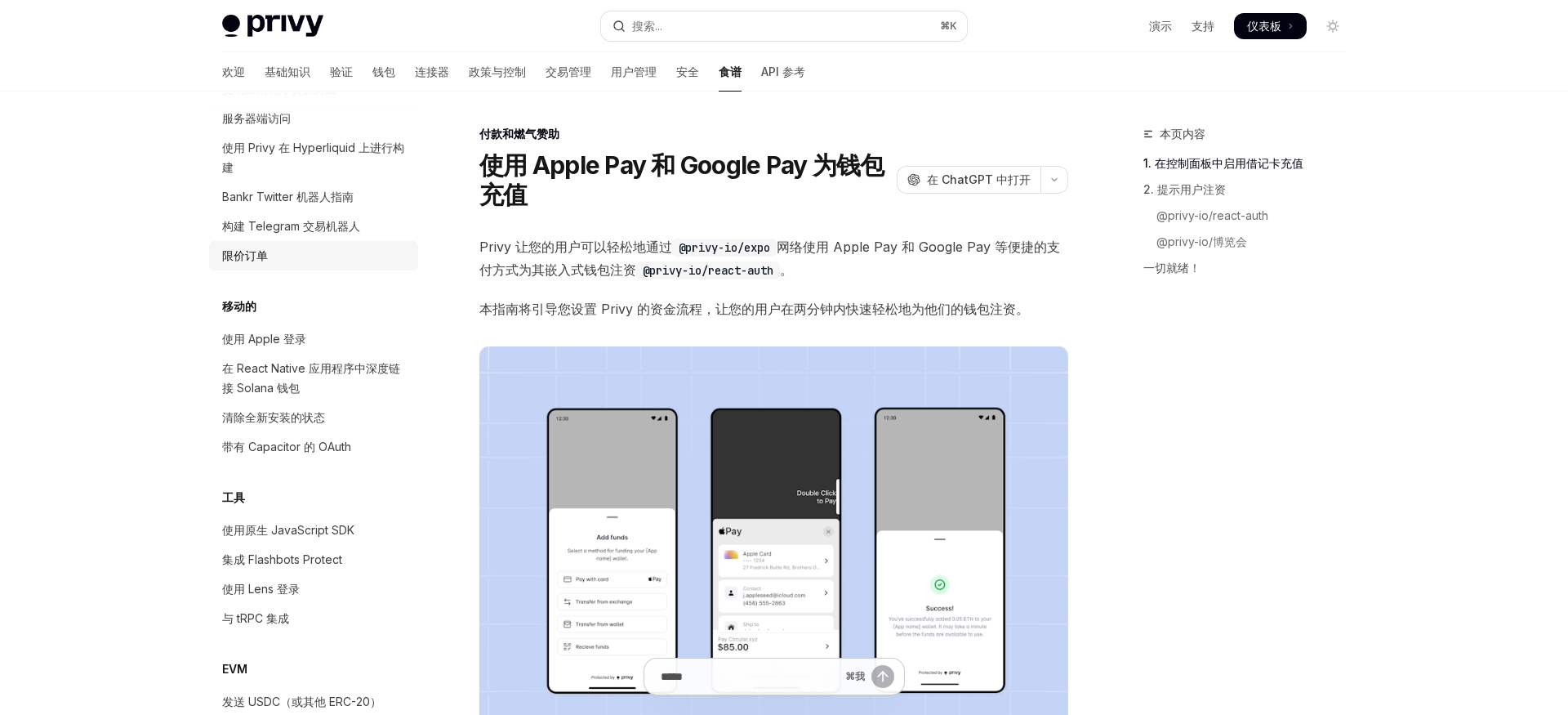
scroll to position [1548, 0]
click at [284, 340] on font "使用 Apple 登录" at bounding box center [263, 337] width 84 height 14
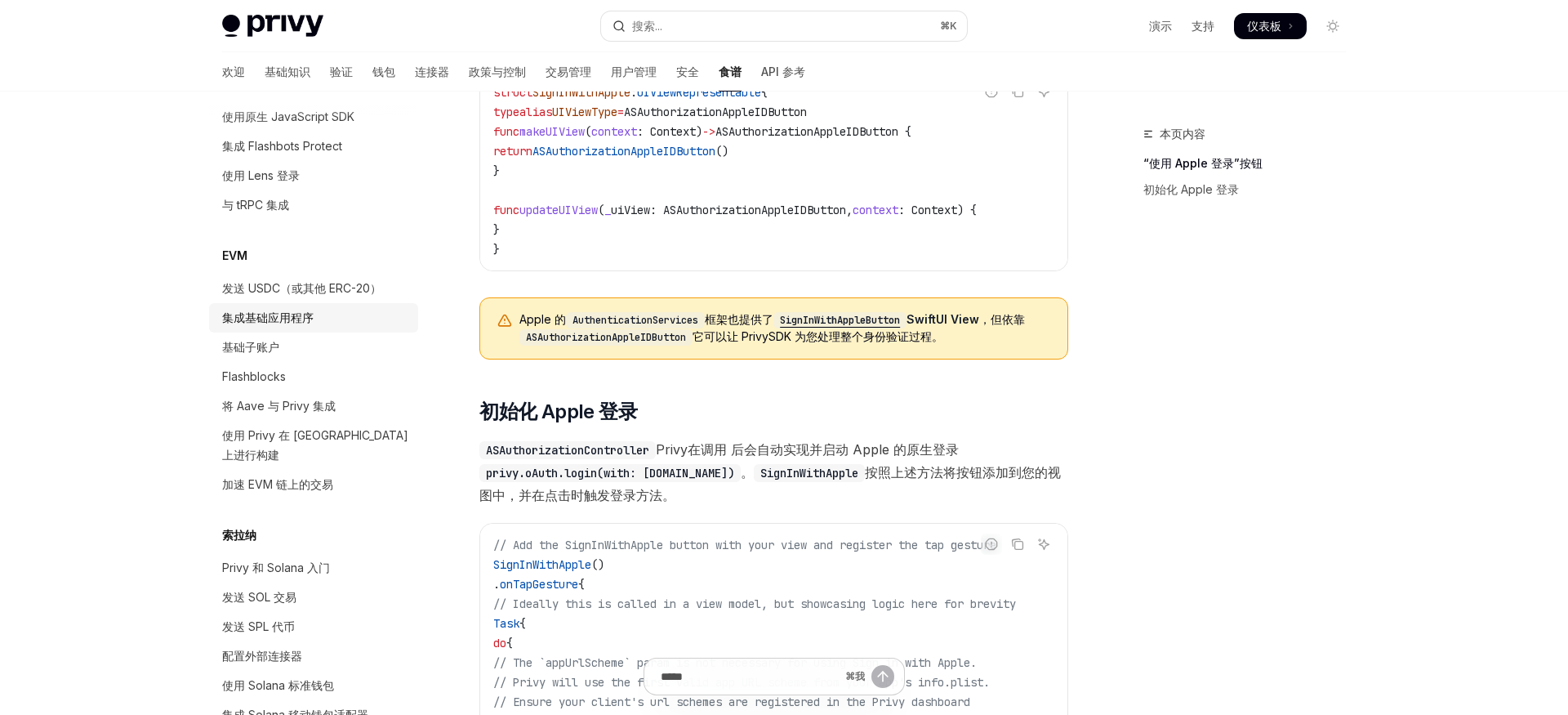
scroll to position [1962, 0]
click at [304, 376] on div "Flashblocks" at bounding box center [315, 374] width 187 height 19
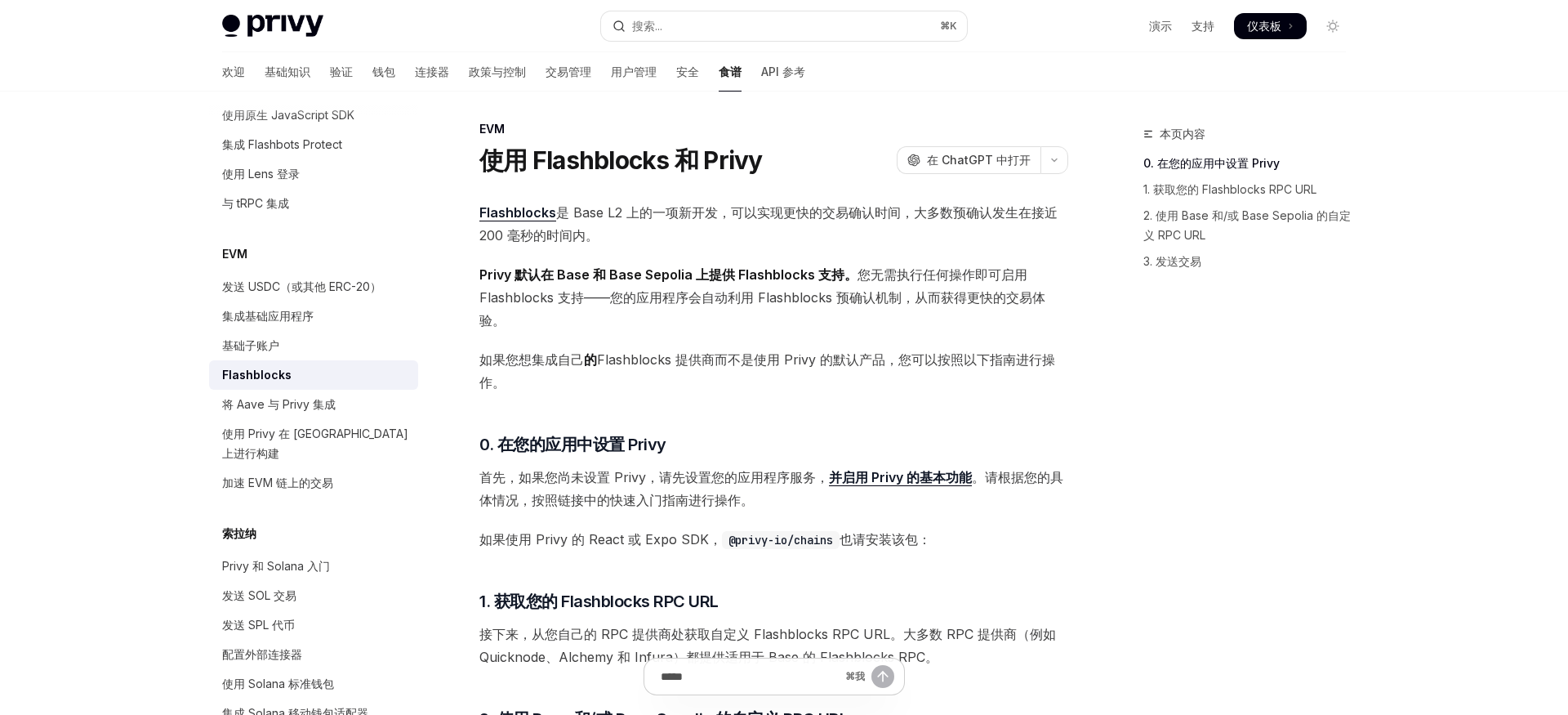
scroll to position [7, 0]
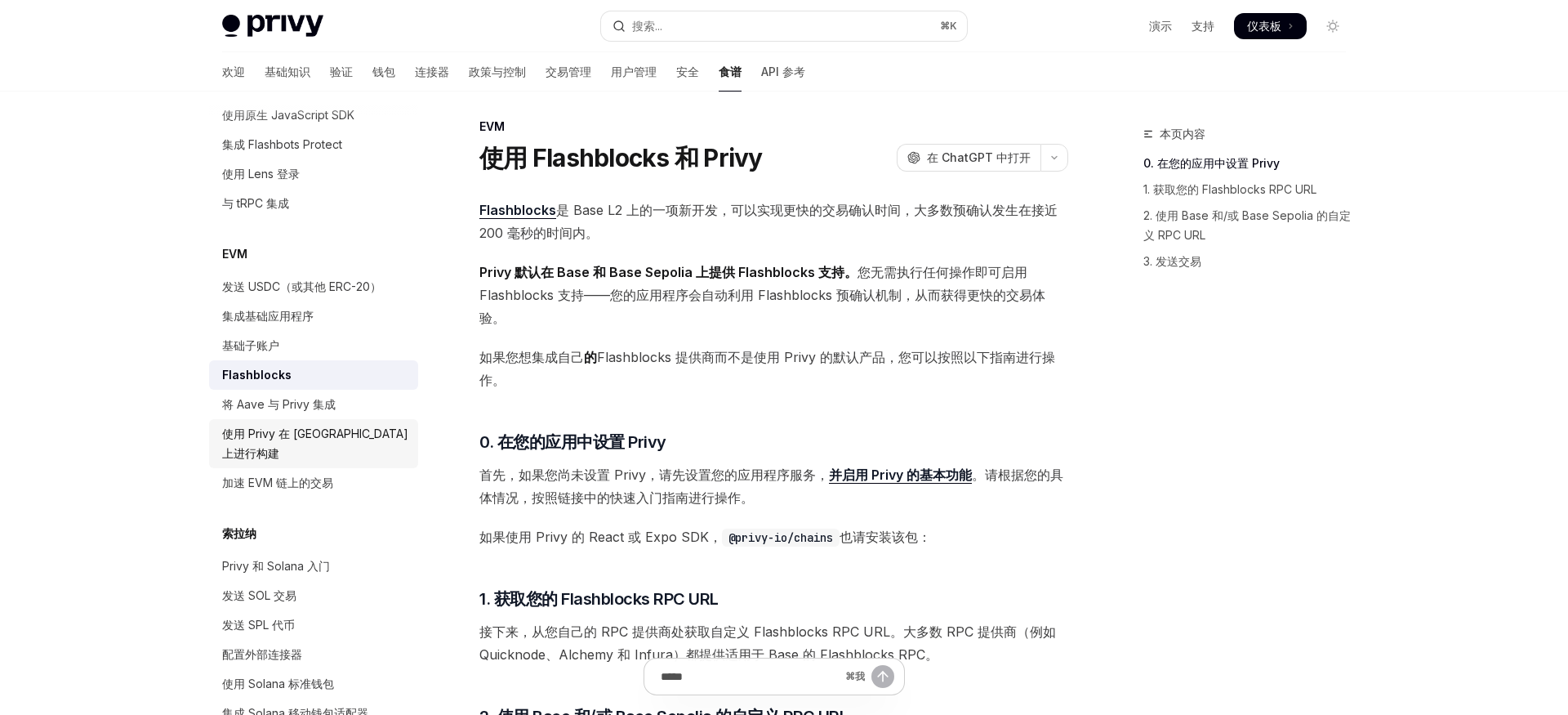
click at [256, 429] on font "使用 Privy 在 [GEOGRAPHIC_DATA] 上进行构建" at bounding box center [315, 442] width 187 height 33
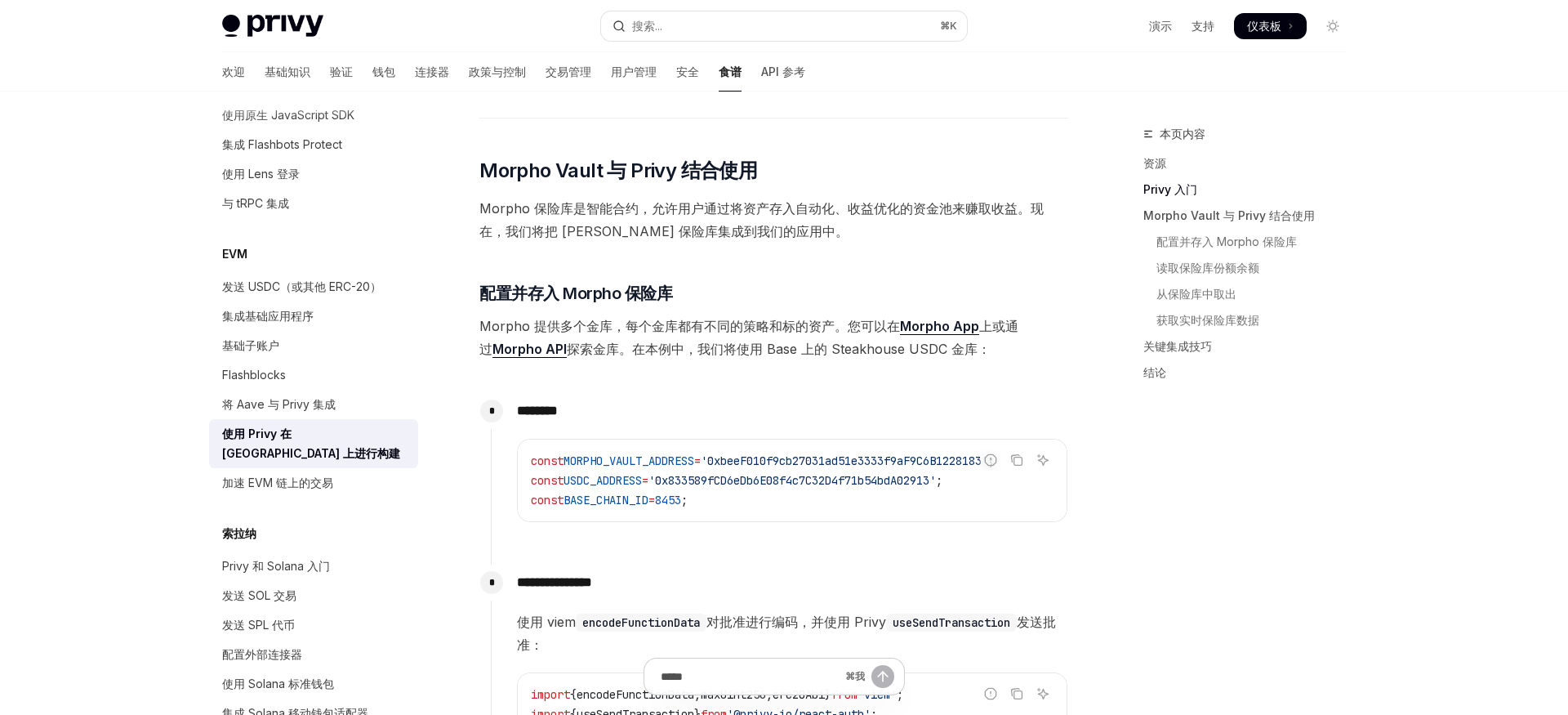
scroll to position [626, 0]
drag, startPoint x: 532, startPoint y: 293, endPoint x: 835, endPoint y: 291, distance: 303.0
click at [835, 316] on font "Morpho 提供多个金库，每个金库都有不同的策略和标的资产。您可以在" at bounding box center [689, 324] width 420 height 17
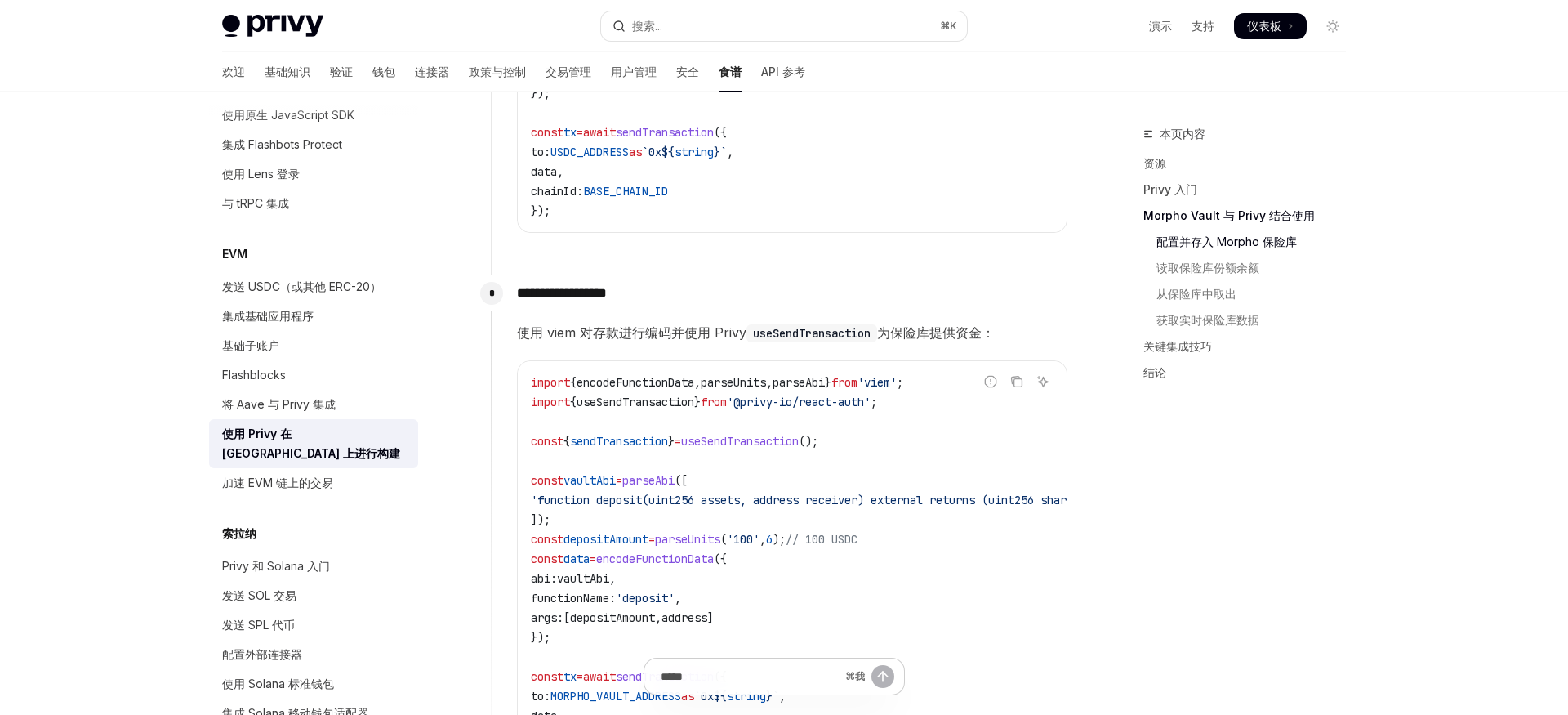
scroll to position [1412, 0]
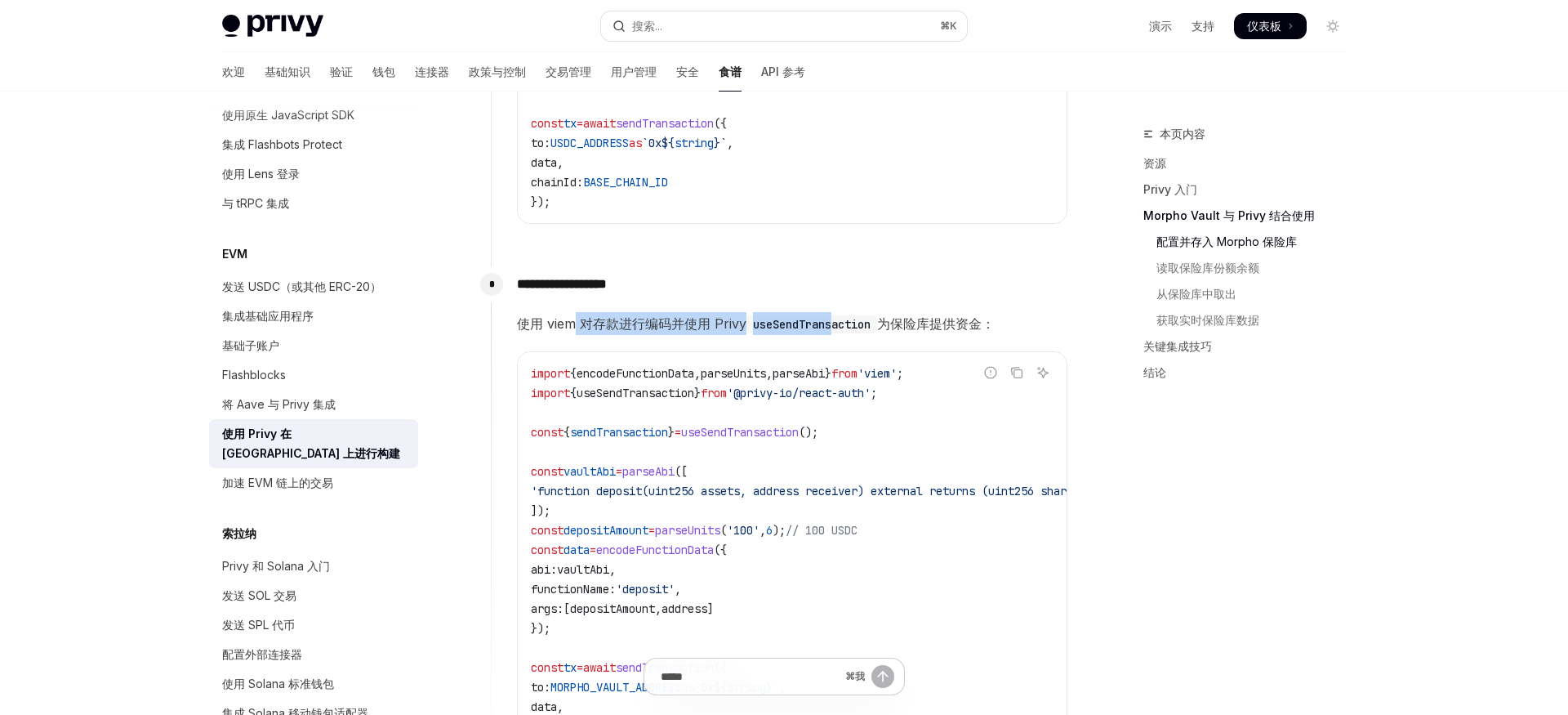
drag, startPoint x: 577, startPoint y: 301, endPoint x: 834, endPoint y: 299, distance: 257.0
click at [834, 312] on span "使用 viem 对存款进行编码并使用 Privy useSendTransaction 为保险库提供资金：" at bounding box center [793, 323] width 551 height 23
click at [860, 315] on code "useSendTransaction" at bounding box center [811, 323] width 130 height 18
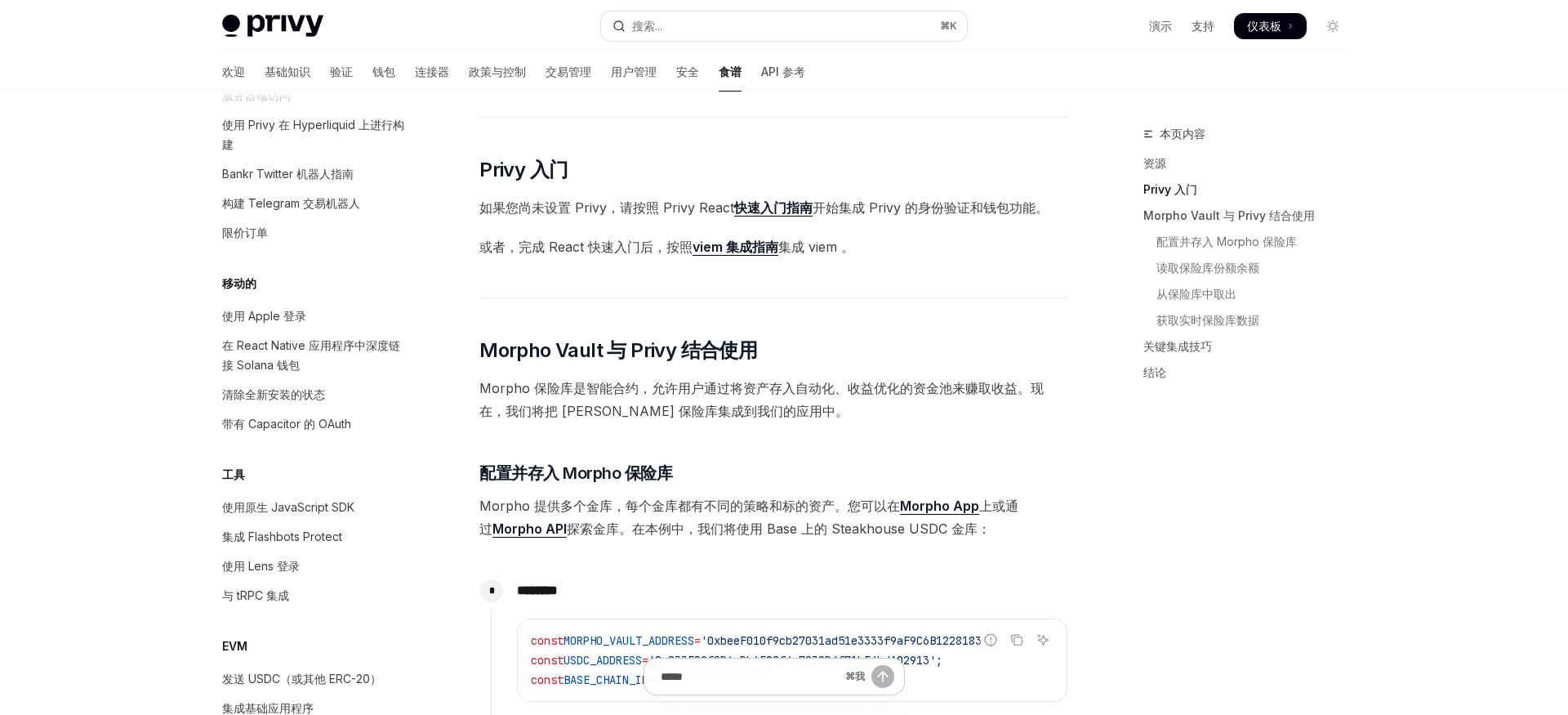
scroll to position [0, 0]
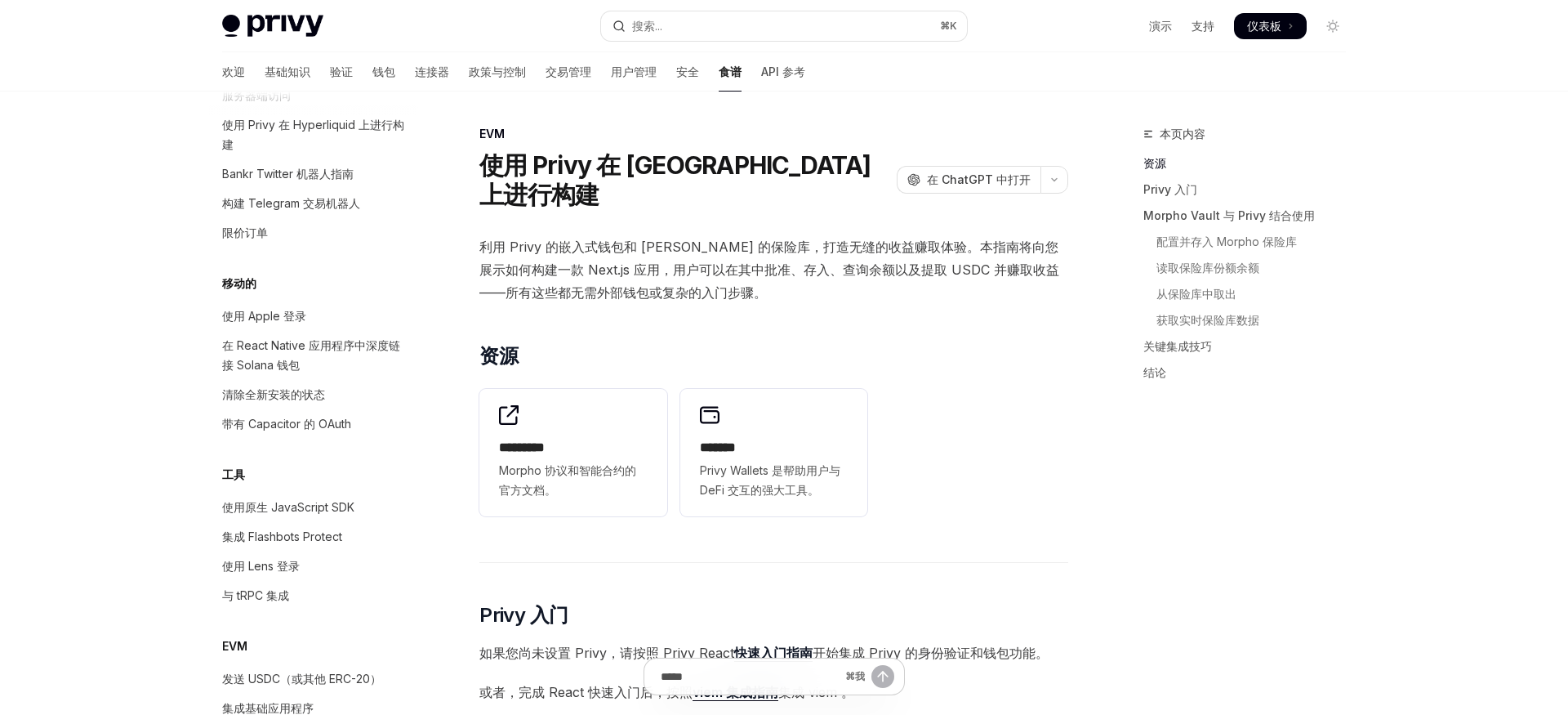
click at [681, 164] on font "使用 Privy 在 [GEOGRAPHIC_DATA] 上进行构建" at bounding box center [675, 180] width 391 height 59
copy font "Morpho"
type textarea "*"
